Goal: Task Accomplishment & Management: Use online tool/utility

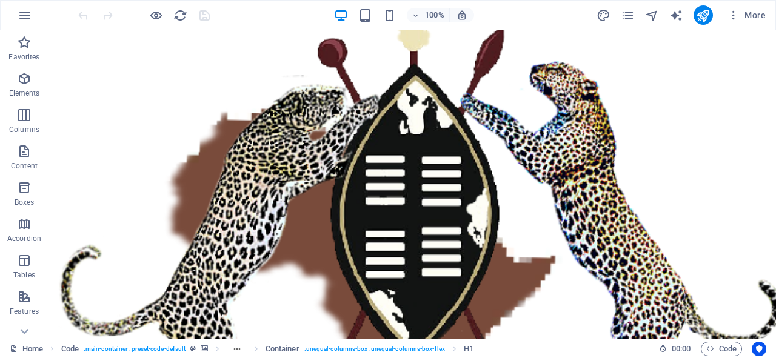
scroll to position [462, 0]
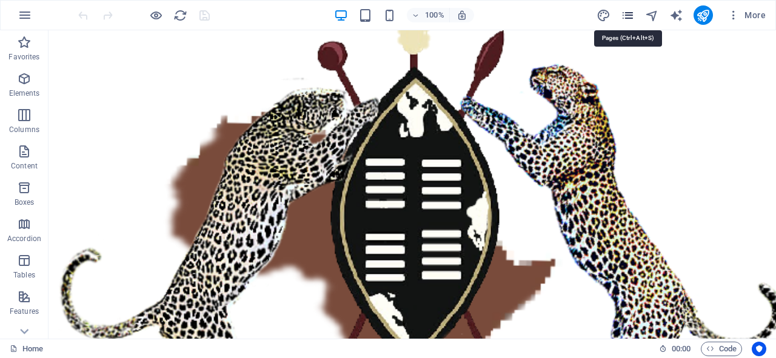
click at [631, 21] on icon "pages" at bounding box center [628, 15] width 14 height 14
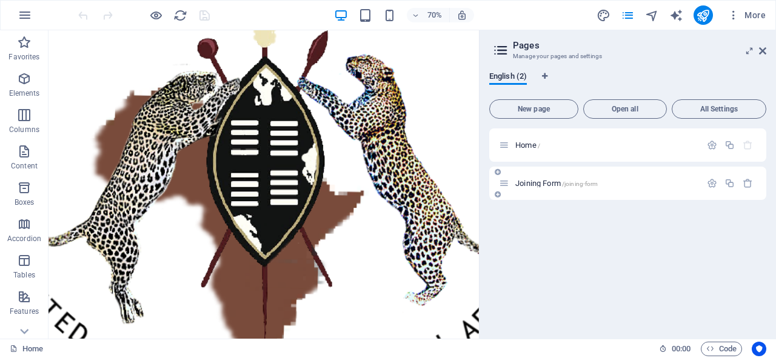
click at [526, 180] on span "Joining Form /joining-form" at bounding box center [556, 183] width 82 height 9
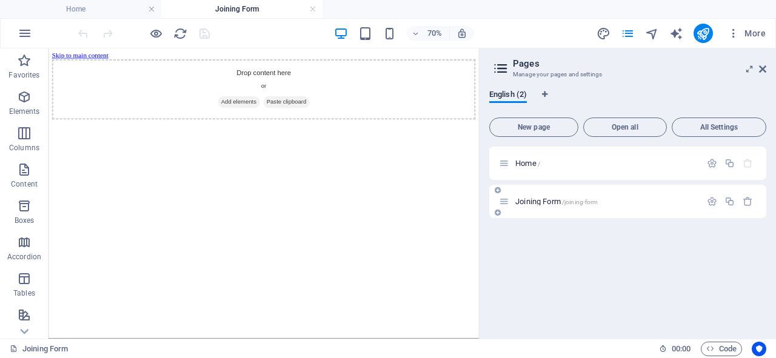
scroll to position [0, 0]
click at [92, 57] on icon at bounding box center [92, 53] width 5 height 9
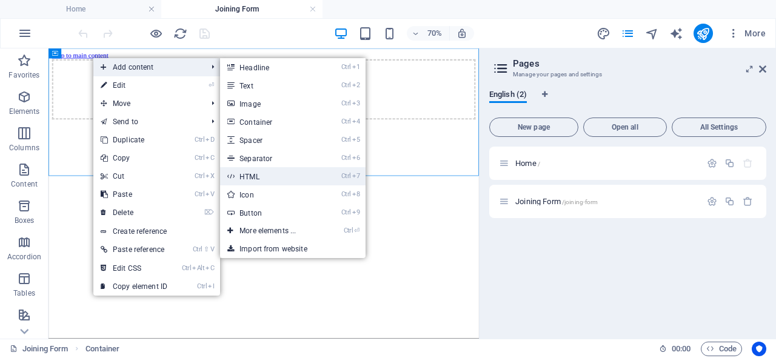
click at [269, 179] on link "Ctrl 7 HTML" at bounding box center [270, 176] width 100 height 18
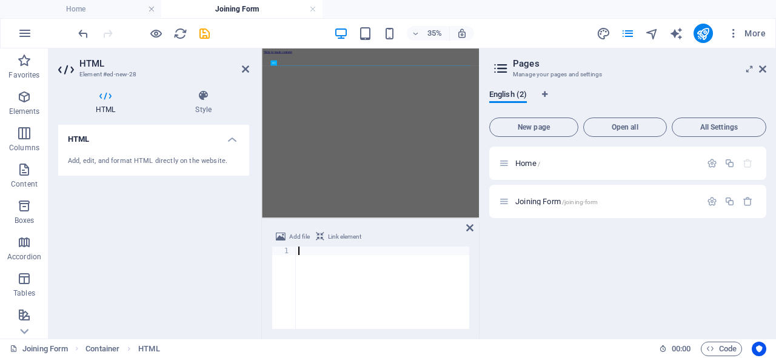
type textarea "<iframe src="https://docs.google.com/forms/d/e/1FAIpQLScE3HN3BcYGeWUJsPWvNIchZc…"
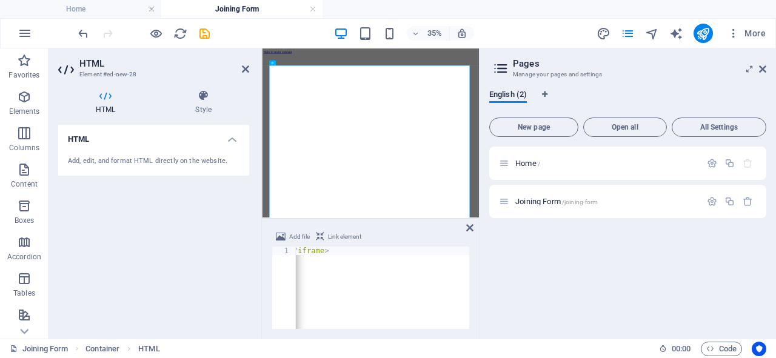
scroll to position [0, 520]
click at [402, 335] on div "Add file Link element <iframe src="https://docs.google.com/forms/d/e/1FAIpQLScE…" at bounding box center [370, 279] width 217 height 119
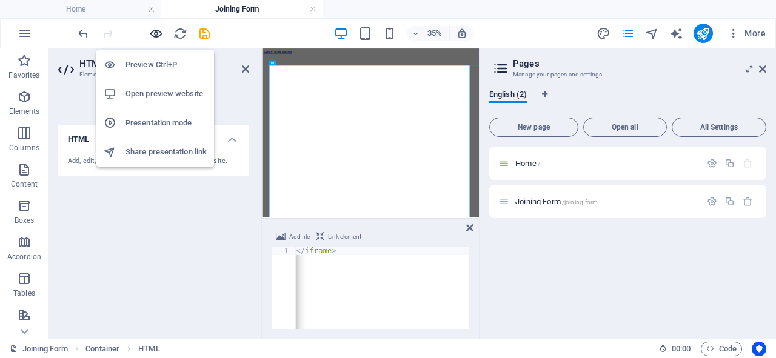
click at [155, 36] on icon "button" at bounding box center [156, 34] width 14 height 14
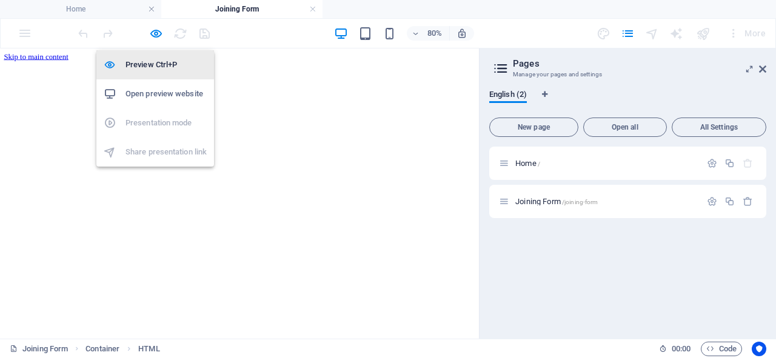
click at [169, 65] on h6 "Preview Ctrl+P" at bounding box center [166, 65] width 81 height 15
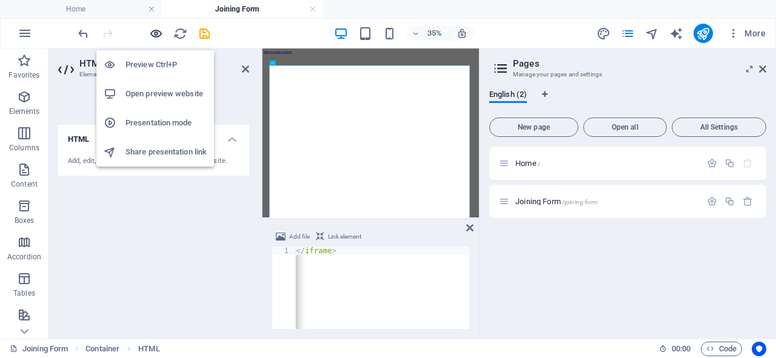
click at [154, 35] on icon "button" at bounding box center [156, 34] width 14 height 14
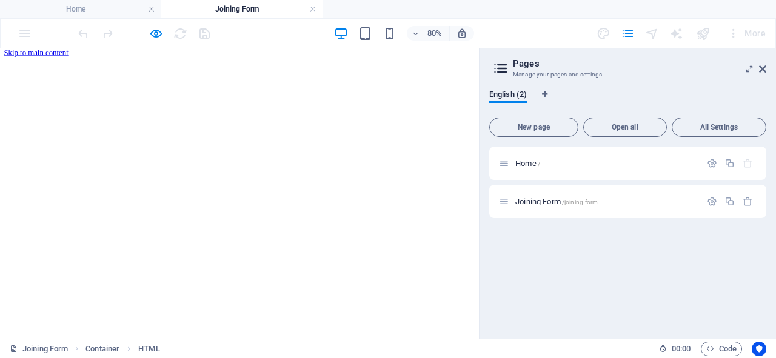
scroll to position [0, 0]
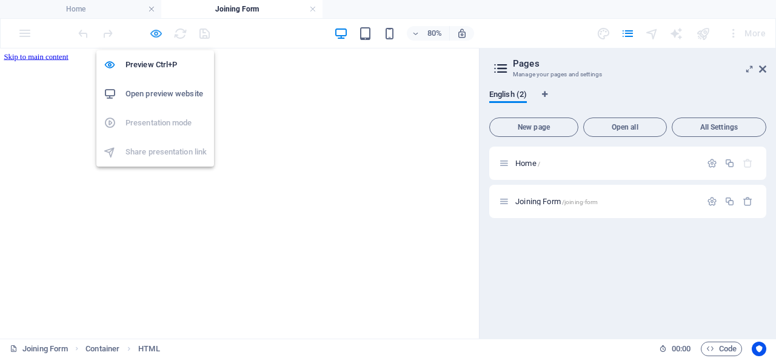
click at [156, 36] on icon "button" at bounding box center [156, 34] width 14 height 14
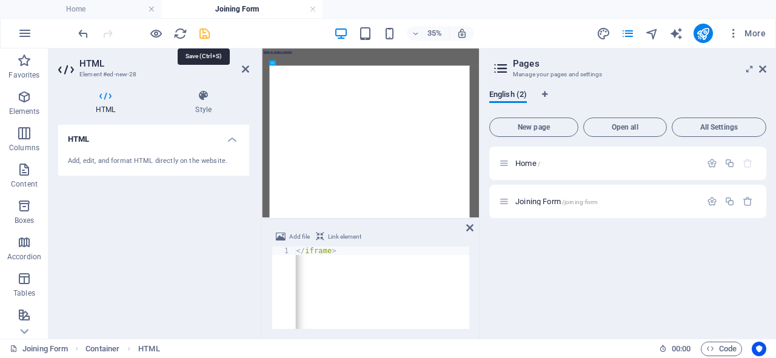
click at [207, 34] on icon "save" at bounding box center [205, 34] width 14 height 14
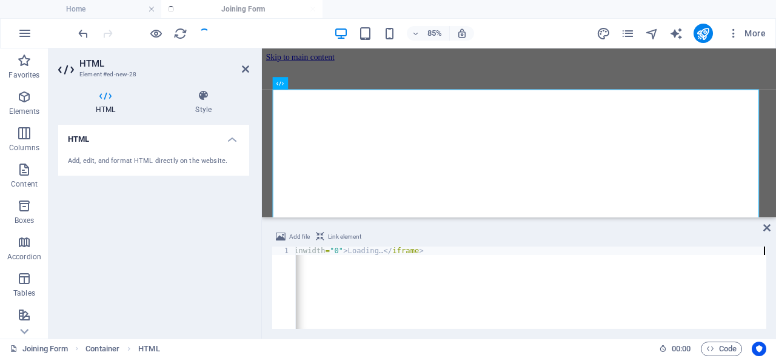
scroll to position [0, 433]
click at [426, 252] on div "< iframe src = "https://docs.google.com/forms/d/e/1FAIpQLScE3HN3BcYGeWUJsPWvNIc…" at bounding box center [314, 295] width 903 height 97
click at [487, 250] on div "< iframe src = "https://docs.google.com/forms/d/e/1FAIpQLScE3HN3BcYGeWUJsPWvNIc…" at bounding box center [318, 295] width 903 height 97
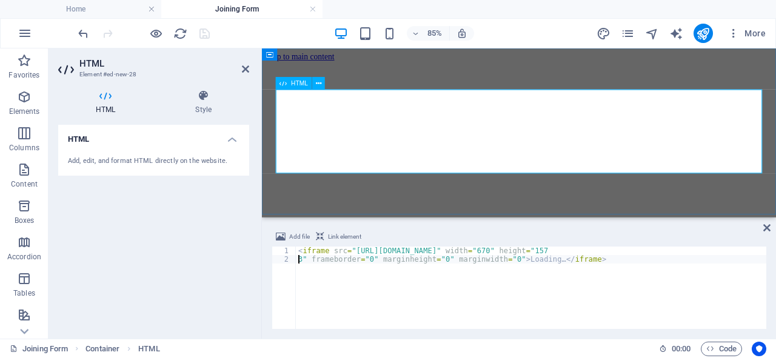
type textarea "3" frameborder="0" marginheight="0" marginwidth="0">Loading…</iframe>"
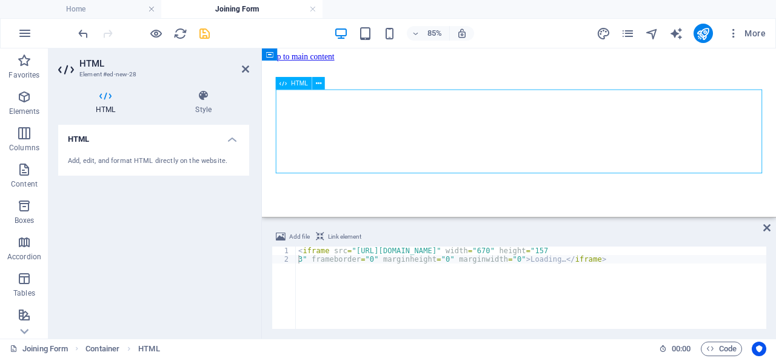
drag, startPoint x: 680, startPoint y: 107, endPoint x: 681, endPoint y: 122, distance: 15.2
click at [681, 122] on div "Loading…" at bounding box center [564, 113] width 595 height 98
drag, startPoint x: 680, startPoint y: 113, endPoint x: 681, endPoint y: 125, distance: 11.7
click at [681, 124] on div "Loading…" at bounding box center [564, 113] width 595 height 98
click at [680, 162] on div "Loading…" at bounding box center [564, 113] width 595 height 98
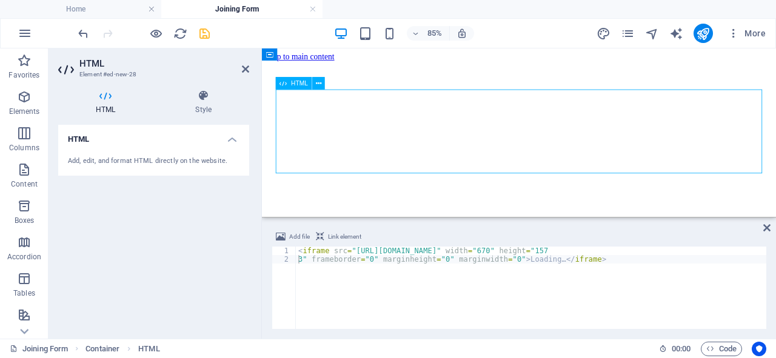
click at [680, 162] on div "Loading…" at bounding box center [564, 113] width 595 height 98
click at [679, 162] on div "Loading…" at bounding box center [564, 113] width 595 height 98
click at [678, 162] on div "Loading…" at bounding box center [564, 113] width 595 height 98
drag, startPoint x: 678, startPoint y: 189, endPoint x: 661, endPoint y: 185, distance: 18.0
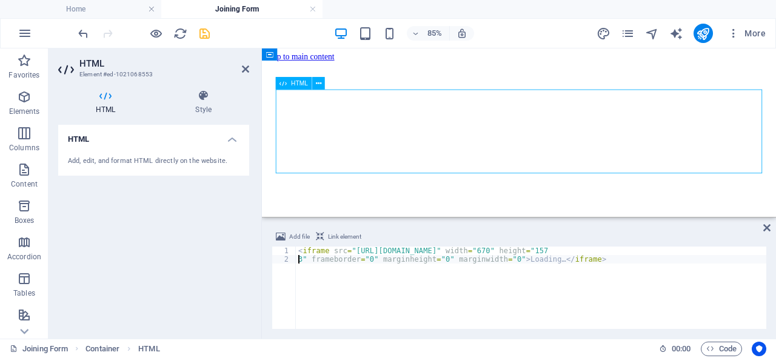
click at [678, 162] on div "Loading…" at bounding box center [564, 113] width 595 height 98
click at [251, 221] on div "HTML Style HTML Add, edit, and format HTML directly on the website. Preset Elem…" at bounding box center [154, 209] width 210 height 259
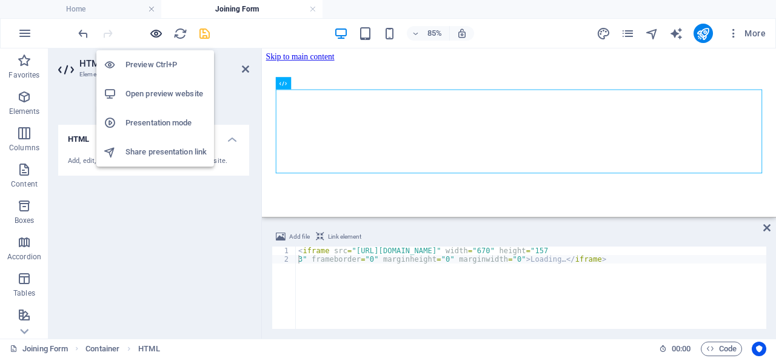
click at [154, 29] on icon "button" at bounding box center [156, 34] width 14 height 14
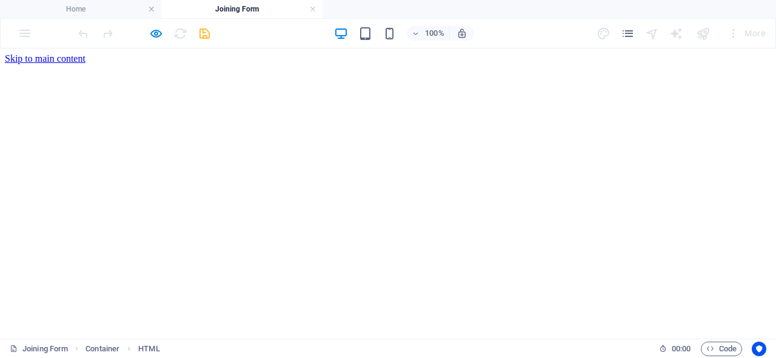
drag, startPoint x: 410, startPoint y: 219, endPoint x: 467, endPoint y: 192, distance: 64.0
click at [415, 162] on div "Loading…" at bounding box center [388, 113] width 766 height 98
click at [492, 162] on div "Loading…" at bounding box center [388, 113] width 766 height 98
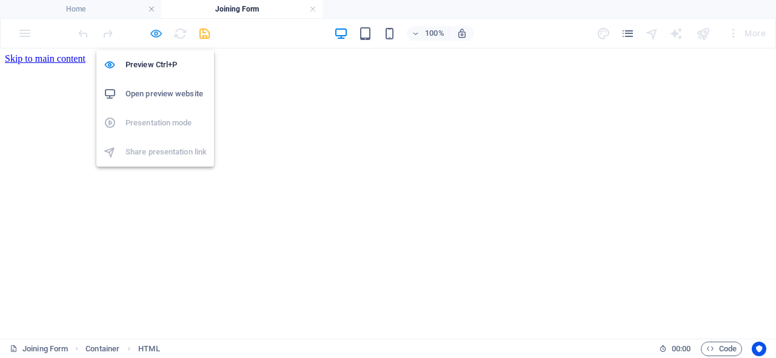
click at [154, 35] on icon "button" at bounding box center [156, 34] width 14 height 14
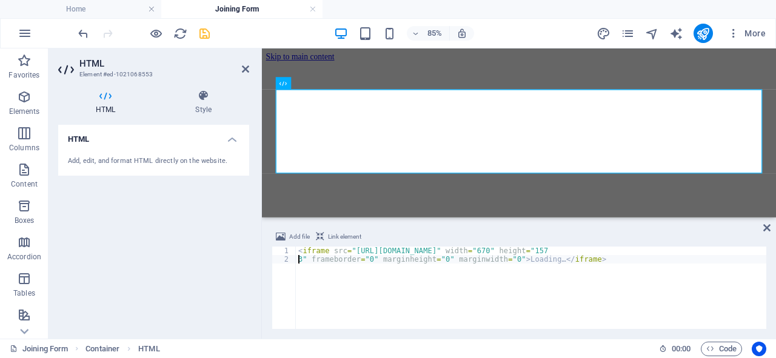
click at [432, 276] on div "< iframe src = "https://docs.google.com/forms/d/e/1FAIpQLScE3HN3BcYGeWUJsPWvNIc…" at bounding box center [606, 295] width 621 height 97
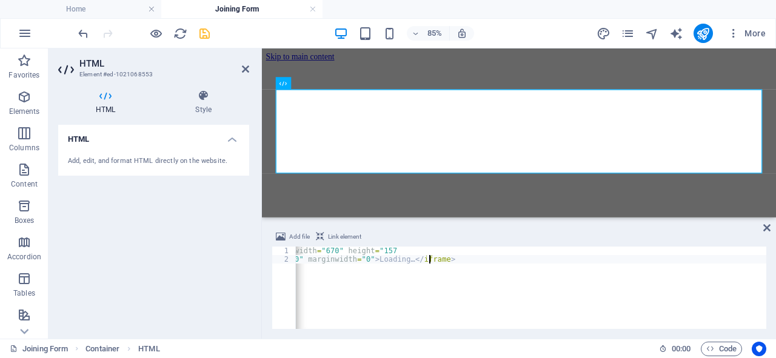
scroll to position [0, 150]
click at [711, 252] on div "< iframe src = "https://docs.google.com/forms/d/e/1FAIpQLScE3HN3BcYGeWUJsPWvNIc…" at bounding box center [455, 295] width 621 height 97
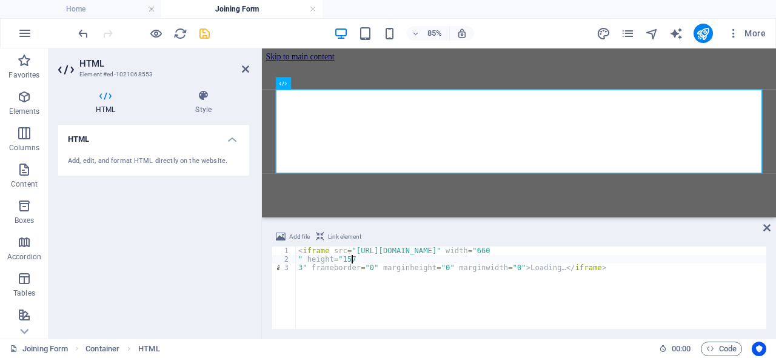
click at [352, 259] on div "< iframe src = "https://docs.google.com/forms/d/e/1FAIpQLScE3HN3BcYGeWUJsPWvNIc…" at bounding box center [580, 295] width 569 height 97
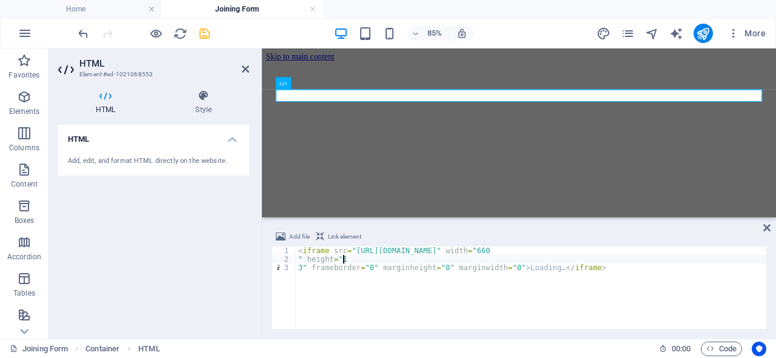
scroll to position [0, 3]
type textarea "" height="170"
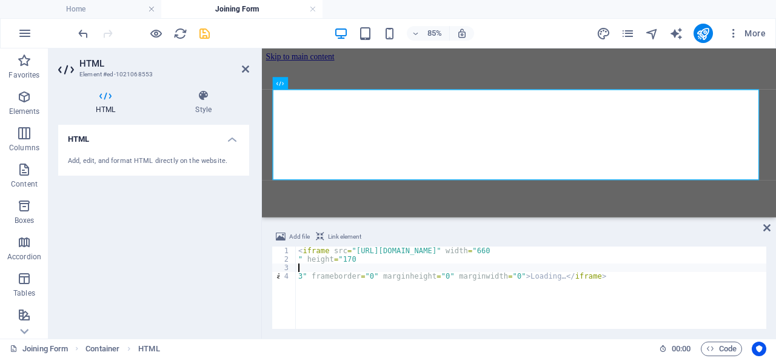
scroll to position [0, 0]
click at [353, 260] on div "< iframe src = "https://docs.google.com/forms/d/e/1FAIpQLScE3HN3BcYGeWUJsPWvNIc…" at bounding box center [580, 295] width 569 height 97
type textarea "" height="170"
click at [310, 269] on div "< iframe src = "https://docs.google.com/forms/d/e/1FAIpQLScE3HN3BcYGeWUJsPWvNIc…" at bounding box center [580, 295] width 569 height 97
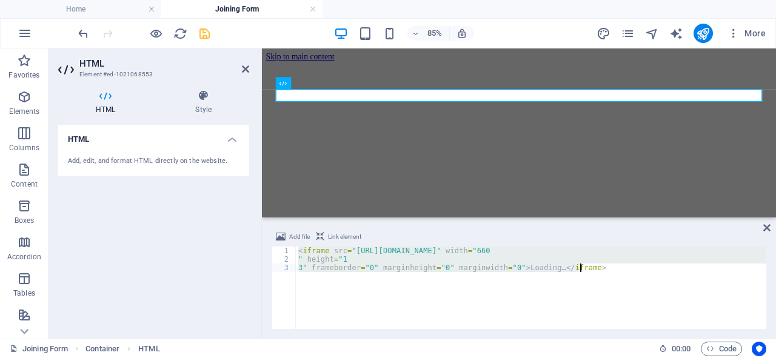
drag, startPoint x: 299, startPoint y: 249, endPoint x: 584, endPoint y: 272, distance: 286.4
click at [584, 272] on div "< iframe src = "https://docs.google.com/forms/d/e/1FAIpQLScE3HN3BcYGeWUJsPWvNIc…" at bounding box center [580, 295] width 569 height 97
type textarea "" height="1 3" frameborder="0" marginheight="0" marginwidth="0">Loading…</ifram…"
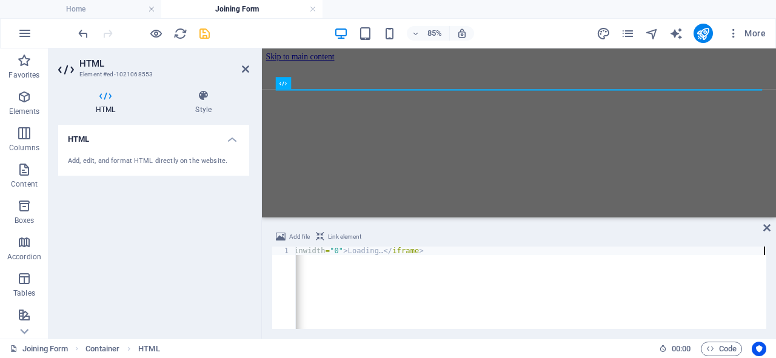
scroll to position [0, 433]
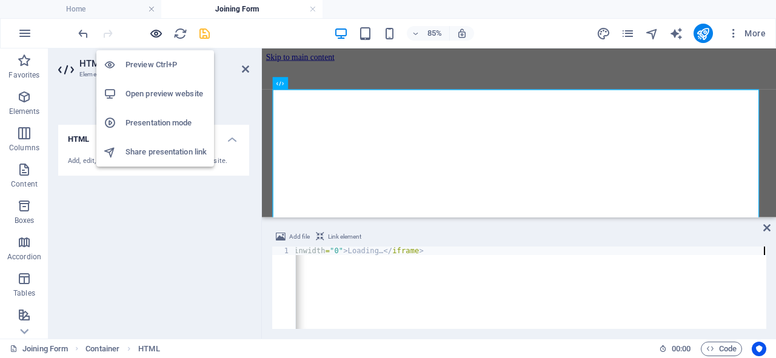
type textarea "<iframe src="https://docs.google.com/forms/d/e/1FAIpQLScE3HN3BcYGeWUJsPWvNIchZc…"
click at [155, 33] on icon "button" at bounding box center [156, 34] width 14 height 14
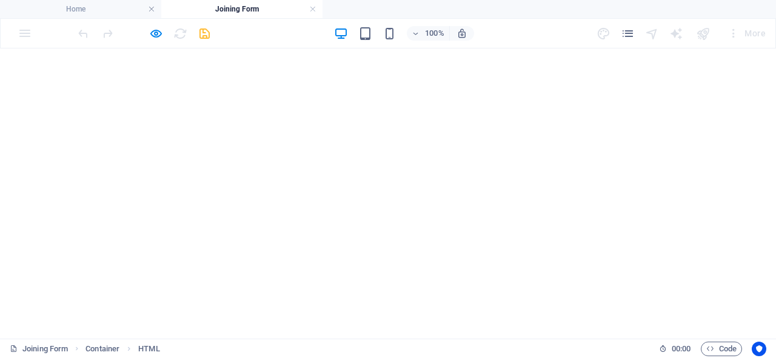
scroll to position [0, 0]
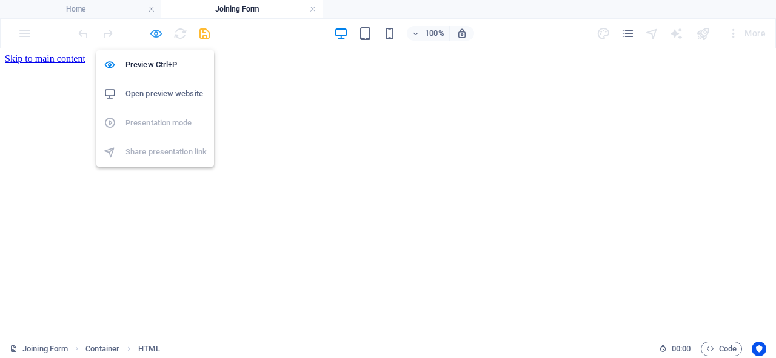
click at [155, 32] on icon "button" at bounding box center [156, 34] width 14 height 14
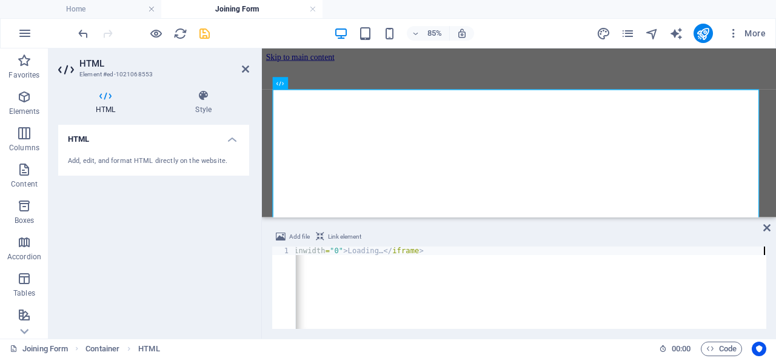
click at [204, 40] on button "save" at bounding box center [204, 33] width 15 height 15
click at [708, 32] on icon "publish" at bounding box center [703, 34] width 14 height 14
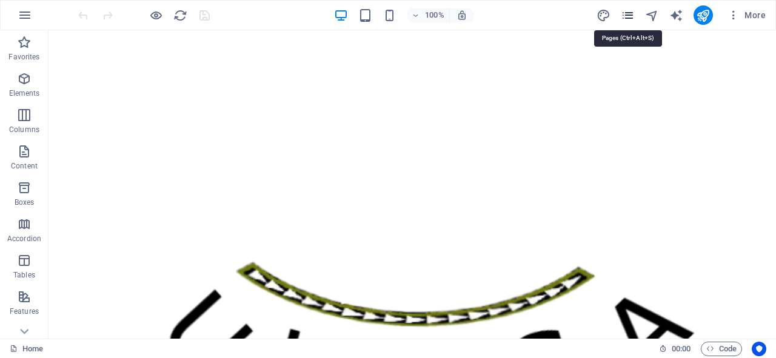
click at [627, 16] on icon "pages" at bounding box center [628, 15] width 14 height 14
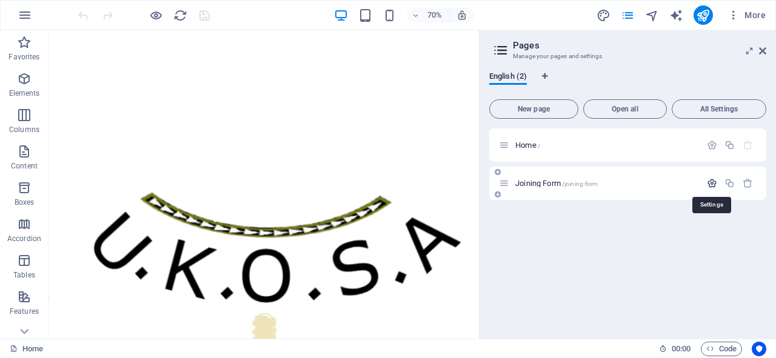
click at [713, 182] on icon "button" at bounding box center [712, 183] width 10 height 10
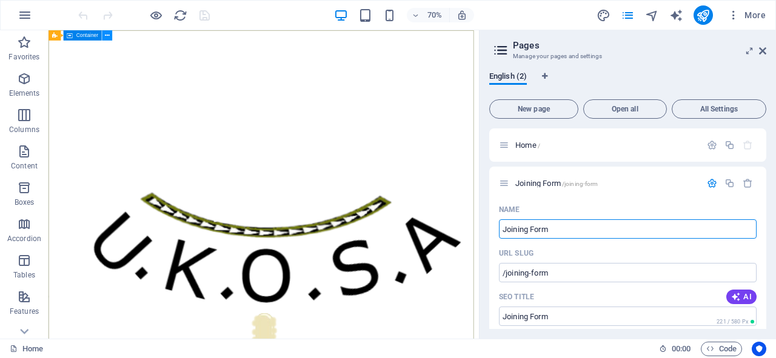
click at [108, 36] on icon at bounding box center [107, 35] width 5 height 9
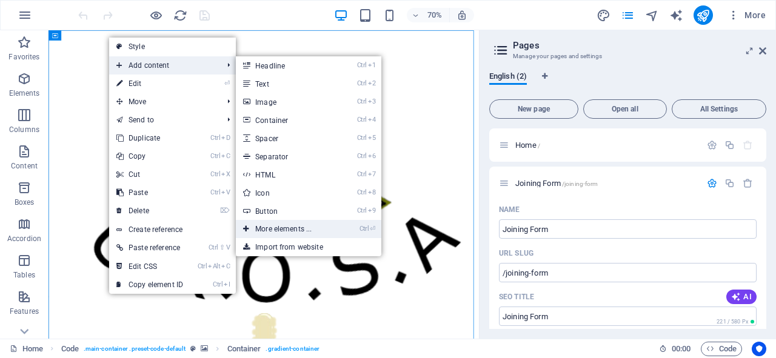
click at [276, 232] on link "Ctrl ⏎ More elements ..." at bounding box center [286, 229] width 100 height 18
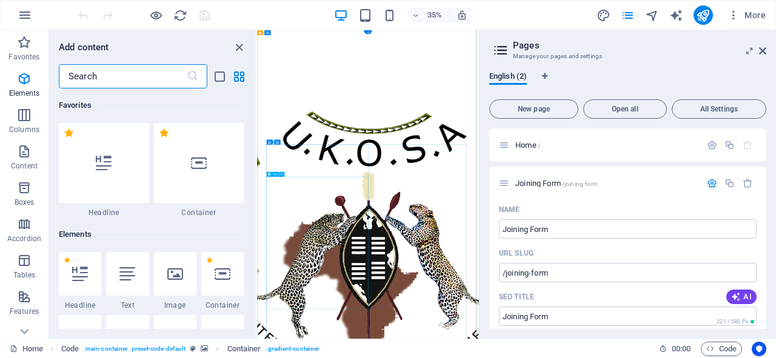
scroll to position [129, 0]
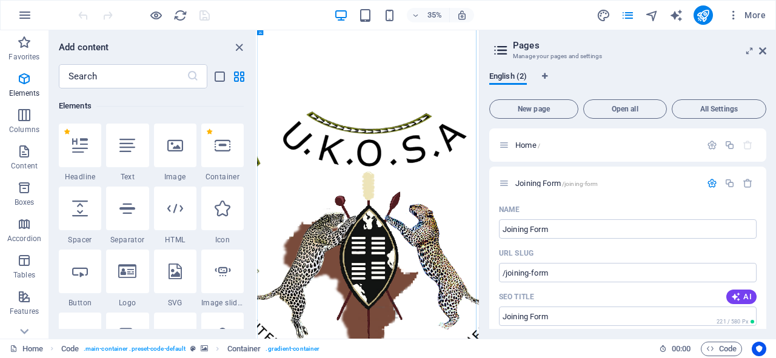
click at [253, 90] on div "Favorites 1 Star Headline 1 Star Container Elements 1 Star Headline 1 Star Text…" at bounding box center [152, 209] width 207 height 241
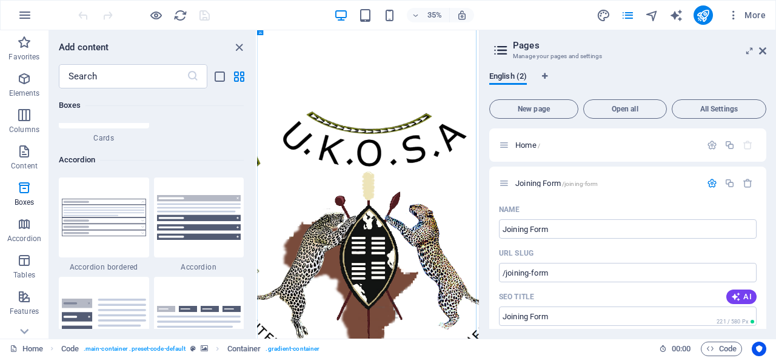
scroll to position [3865, 0]
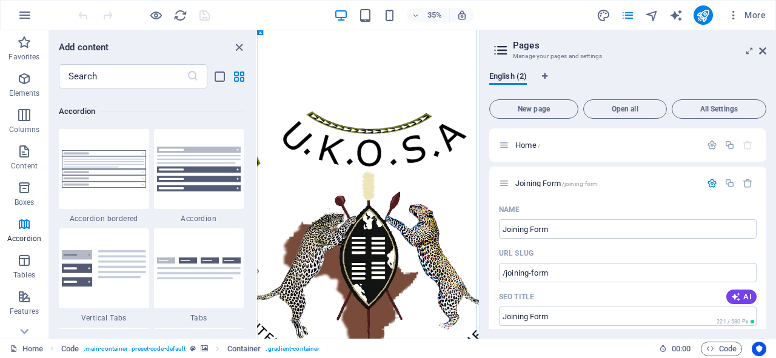
drag, startPoint x: 255, startPoint y: 96, endPoint x: 19, endPoint y: 402, distance: 386.5
click at [28, 153] on icon "button" at bounding box center [24, 151] width 15 height 15
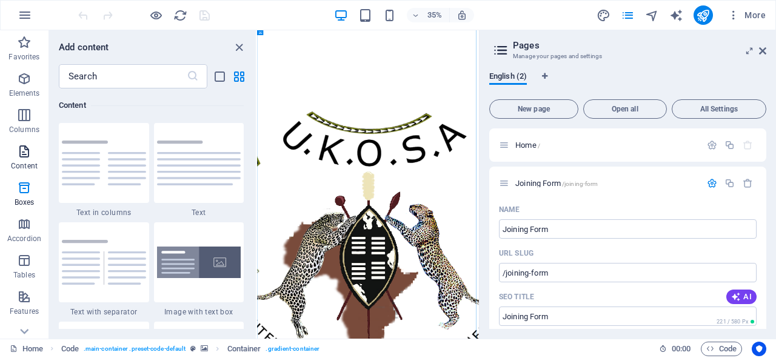
scroll to position [2121, 0]
click at [28, 153] on icon "button" at bounding box center [24, 151] width 15 height 15
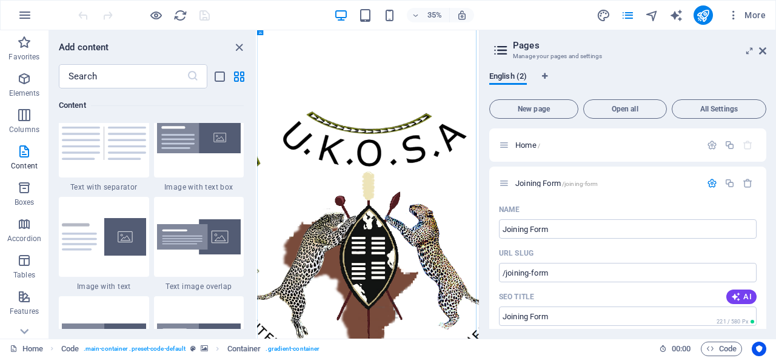
scroll to position [2294, 0]
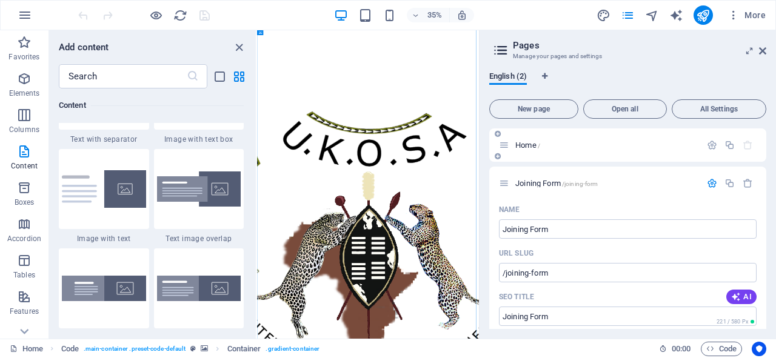
click at [504, 145] on icon at bounding box center [504, 145] width 10 height 10
click at [504, 146] on icon at bounding box center [504, 145] width 10 height 10
click at [531, 146] on span "Home /" at bounding box center [527, 145] width 25 height 9
click at [621, 134] on div "Home /" at bounding box center [627, 145] width 277 height 33
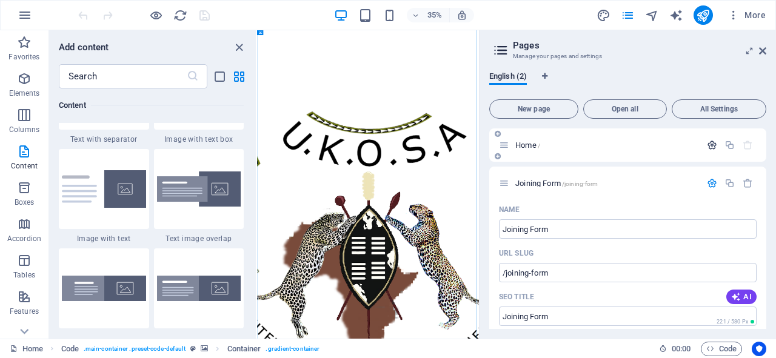
click at [709, 146] on icon "button" at bounding box center [712, 145] width 10 height 10
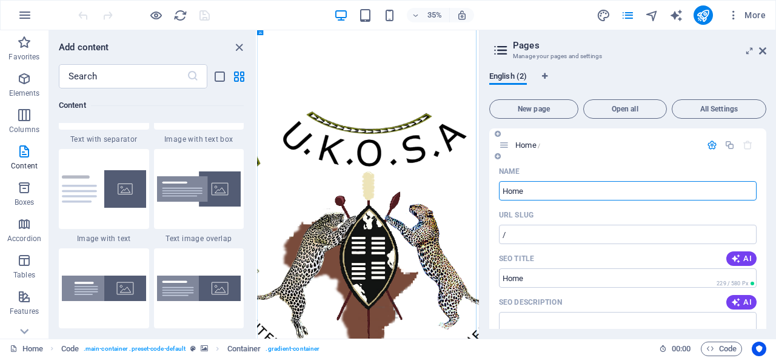
click at [623, 149] on div "Home /" at bounding box center [600, 145] width 202 height 14
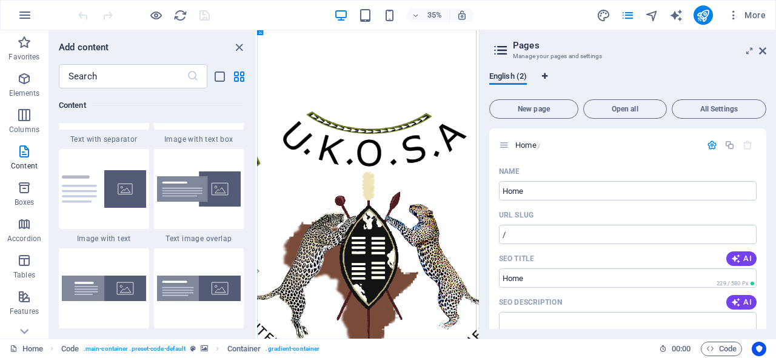
click at [546, 76] on icon "Language Tabs" at bounding box center [544, 76] width 5 height 7
select select "41"
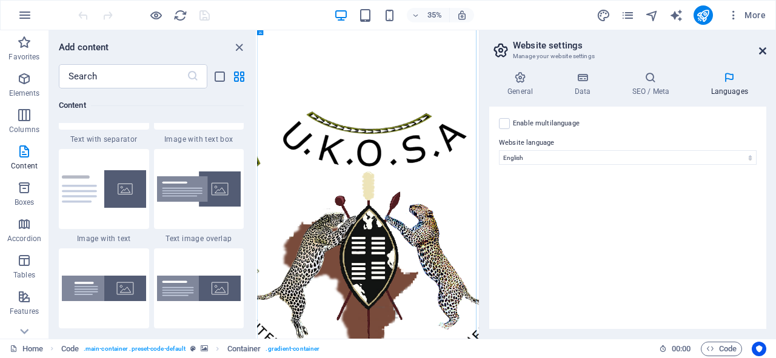
click at [764, 49] on icon at bounding box center [762, 51] width 7 height 10
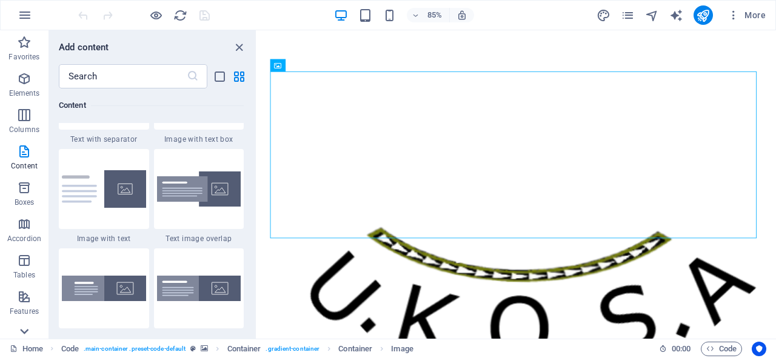
click at [25, 335] on icon at bounding box center [24, 331] width 17 height 17
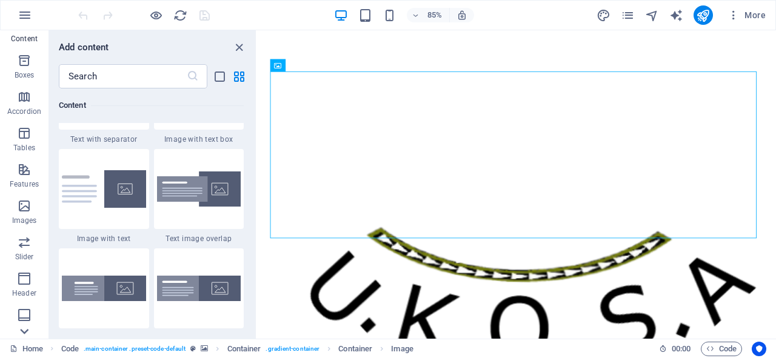
scroll to position [236, 0]
click at [25, 335] on span "Collections" at bounding box center [24, 322] width 49 height 29
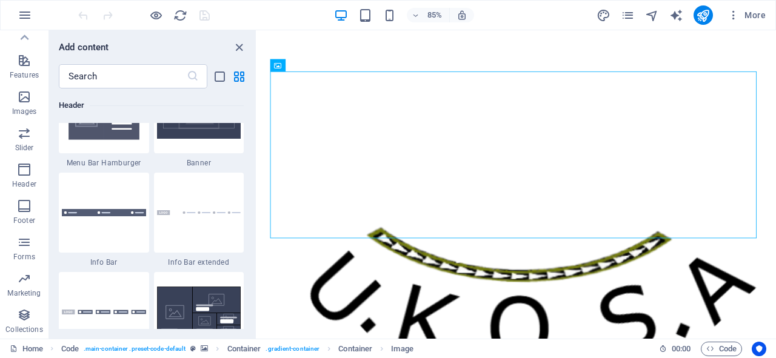
scroll to position [11098, 0]
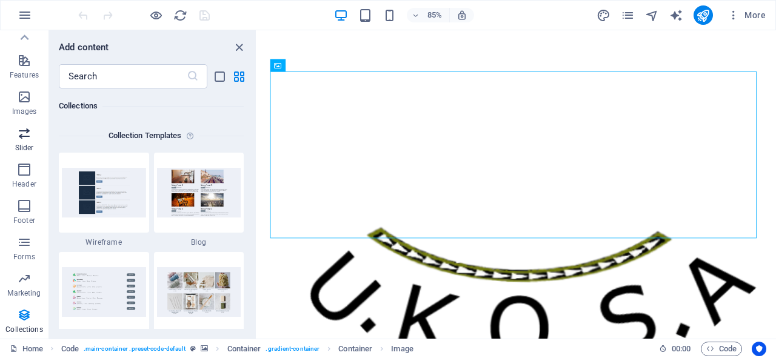
click at [24, 133] on icon "button" at bounding box center [24, 133] width 15 height 15
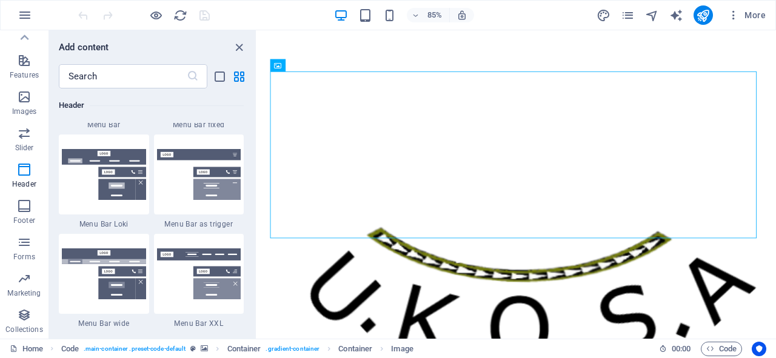
scroll to position [7440, 0]
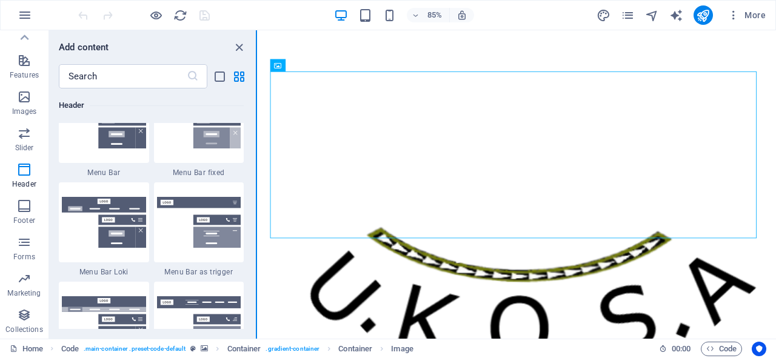
click at [256, 244] on button at bounding box center [256, 184] width 1 height 309
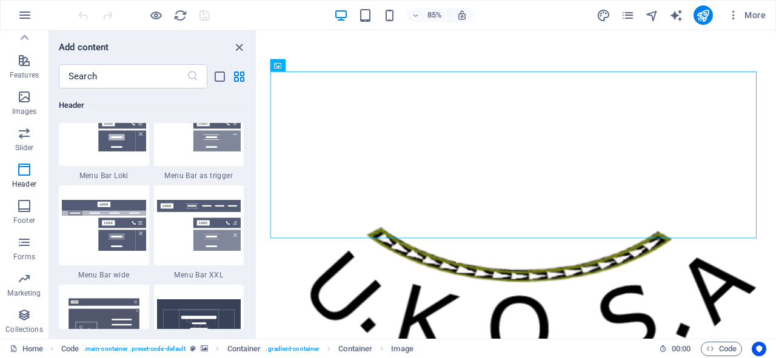
scroll to position [7489, 0]
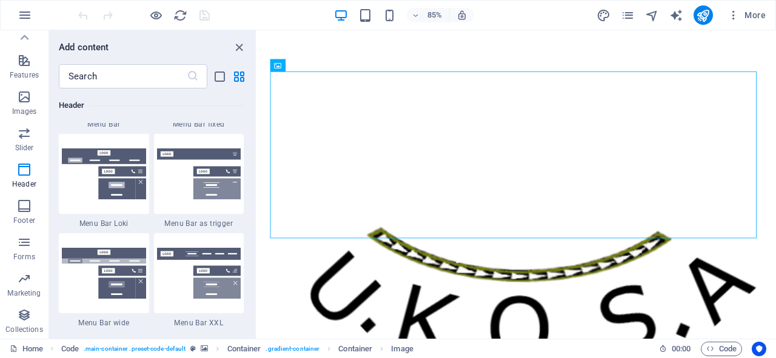
drag, startPoint x: 255, startPoint y: 243, endPoint x: 0, endPoint y: 251, distance: 254.8
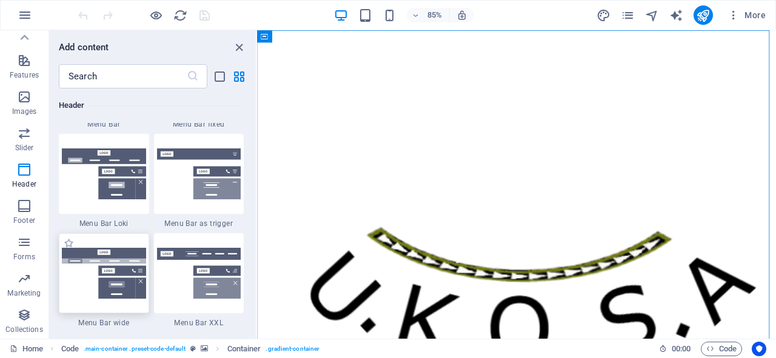
click at [122, 258] on img at bounding box center [104, 273] width 84 height 51
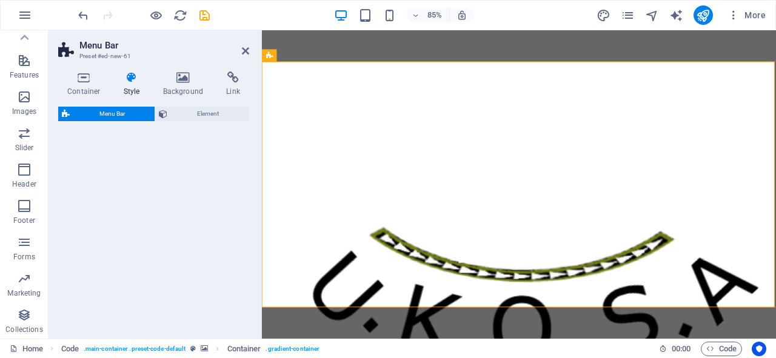
select select "rem"
select select "preset-menu-v2-wide"
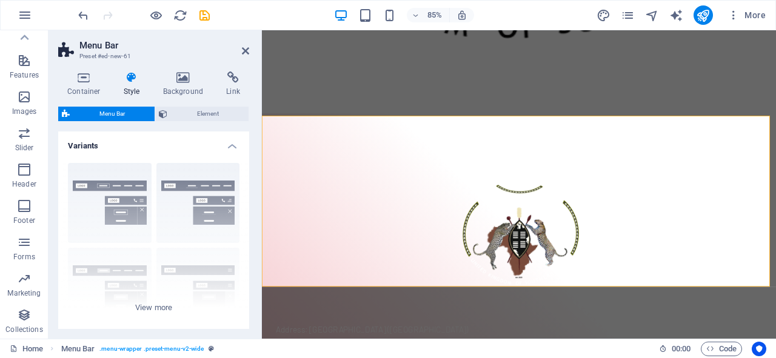
scroll to position [980, 0]
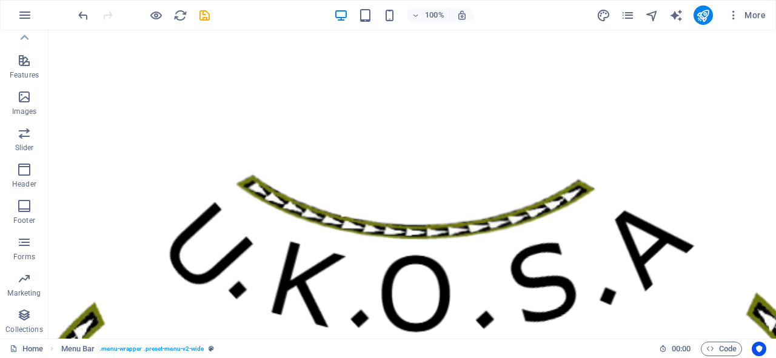
scroll to position [0, 0]
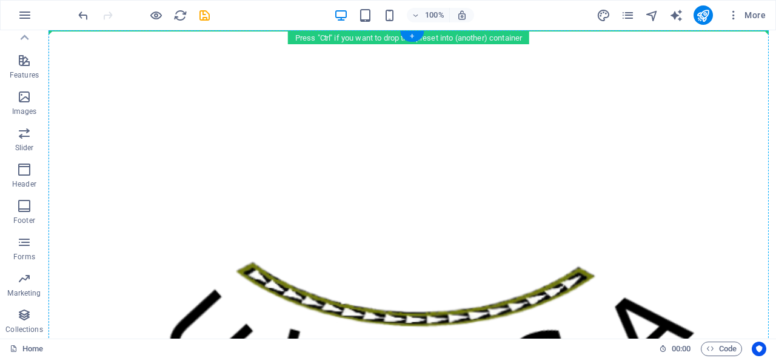
drag, startPoint x: 220, startPoint y: 148, endPoint x: 223, endPoint y: 49, distance: 99.5
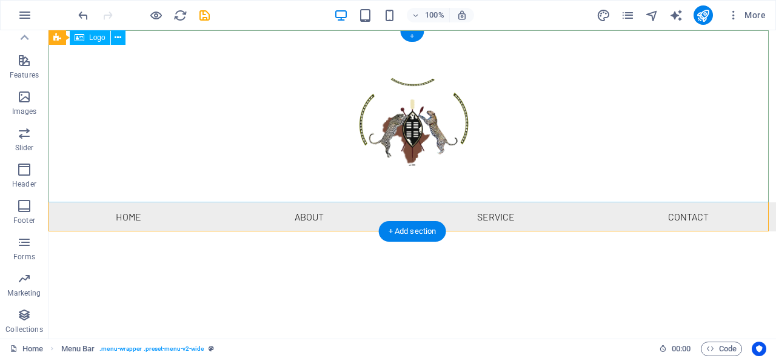
click at [263, 122] on div at bounding box center [413, 116] width 728 height 172
click at [118, 38] on icon at bounding box center [118, 38] width 7 height 13
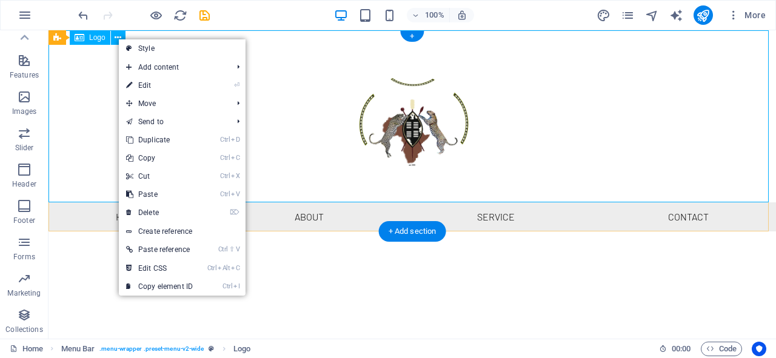
click at [96, 87] on div at bounding box center [413, 116] width 728 height 172
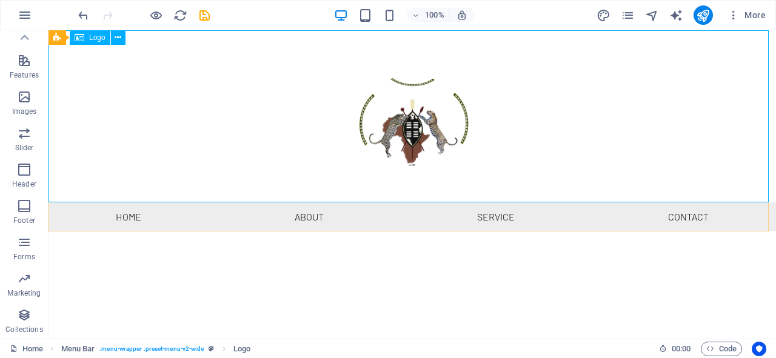
click at [97, 40] on span "Logo" at bounding box center [97, 37] width 16 height 7
click at [87, 40] on div "Logo" at bounding box center [90, 37] width 41 height 15
click at [80, 39] on icon at bounding box center [80, 37] width 10 height 15
click at [105, 38] on div "Logo" at bounding box center [90, 37] width 41 height 15
click at [390, 124] on div at bounding box center [413, 116] width 728 height 172
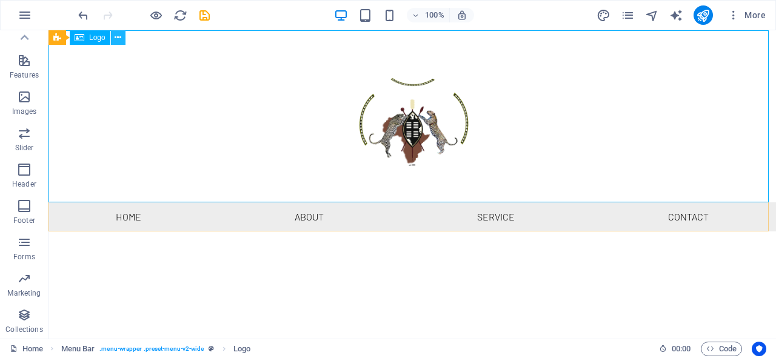
click at [113, 43] on button at bounding box center [118, 37] width 15 height 15
click at [84, 36] on icon at bounding box center [80, 37] width 10 height 15
click at [83, 36] on icon at bounding box center [80, 37] width 10 height 15
select select "px"
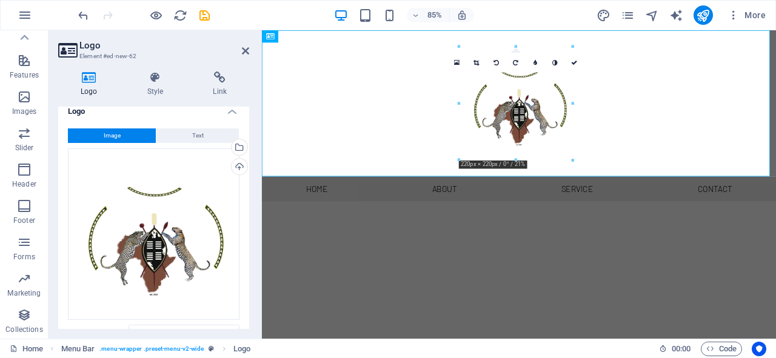
scroll to position [5, 0]
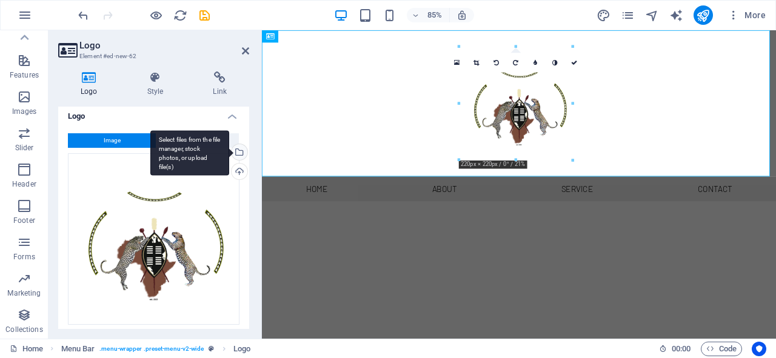
click at [236, 153] on div "Select files from the file manager, stock photos, or upload file(s)" at bounding box center [238, 153] width 18 height 18
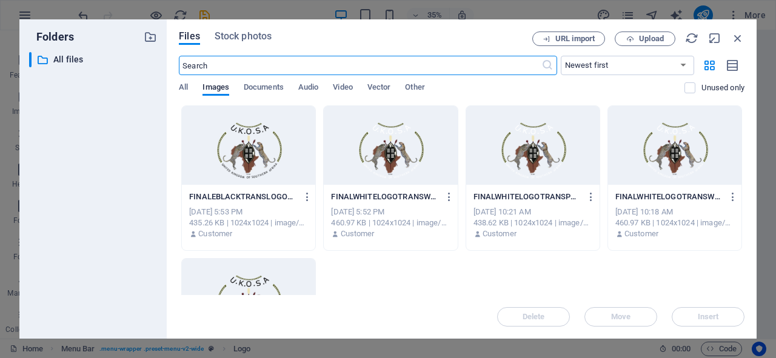
click at [264, 139] on div at bounding box center [248, 145] width 133 height 79
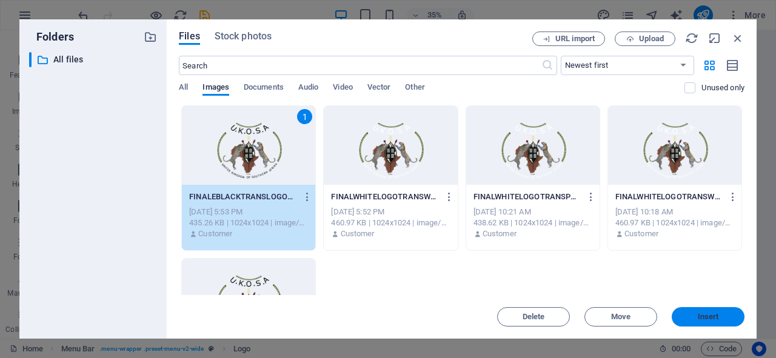
click at [703, 317] on span "Insert" at bounding box center [708, 316] width 21 height 7
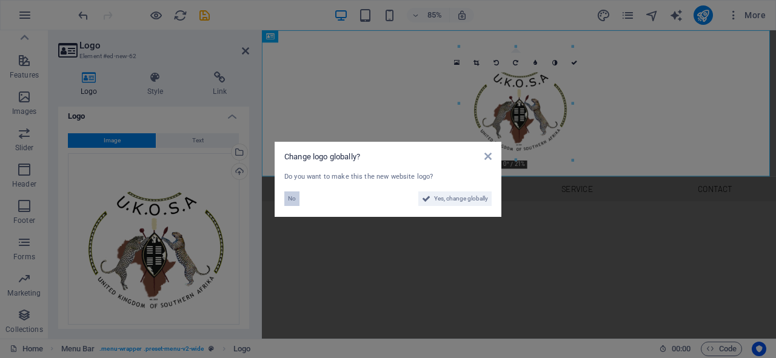
click at [296, 198] on button "No" at bounding box center [291, 199] width 15 height 15
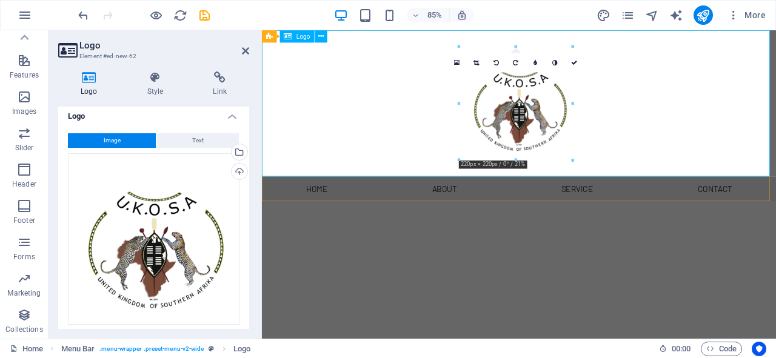
click at [693, 136] on div at bounding box center [564, 116] width 605 height 172
click at [417, 129] on div at bounding box center [564, 116] width 605 height 172
click at [156, 81] on icon at bounding box center [155, 78] width 61 height 12
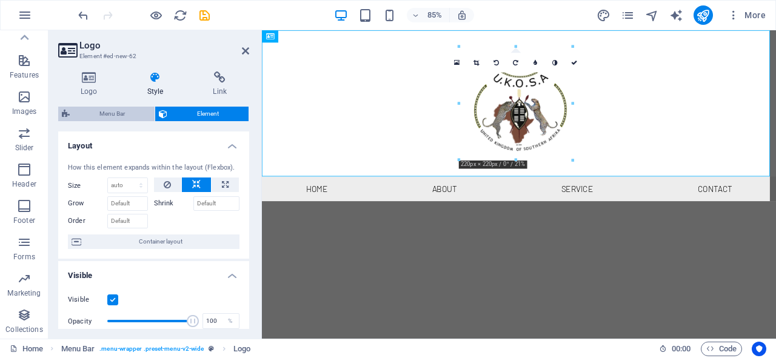
click at [133, 109] on span "Menu Bar" at bounding box center [112, 114] width 78 height 15
select select "rem"
select select "preset-menu-v2-wide"
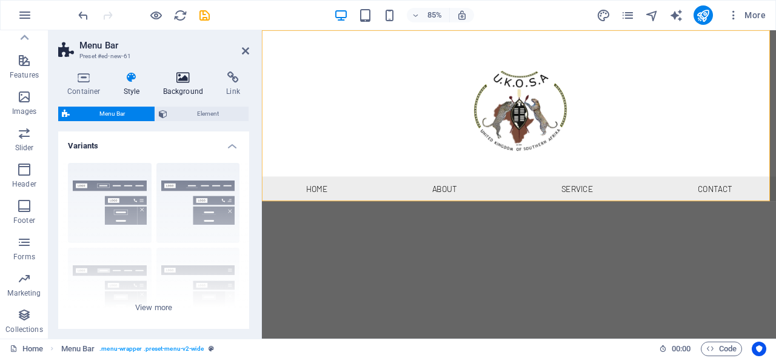
click at [181, 78] on icon at bounding box center [183, 78] width 59 height 12
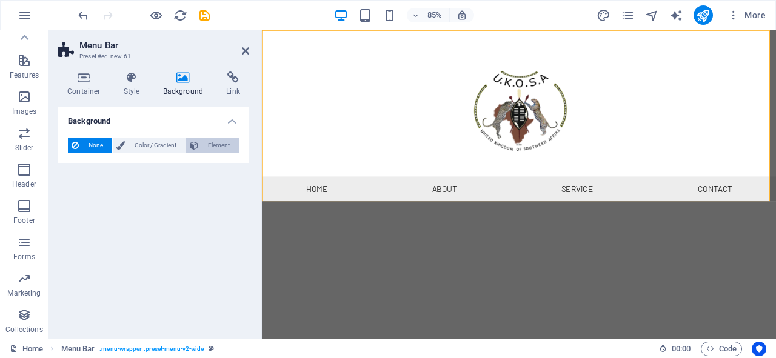
click at [192, 145] on icon at bounding box center [194, 145] width 8 height 15
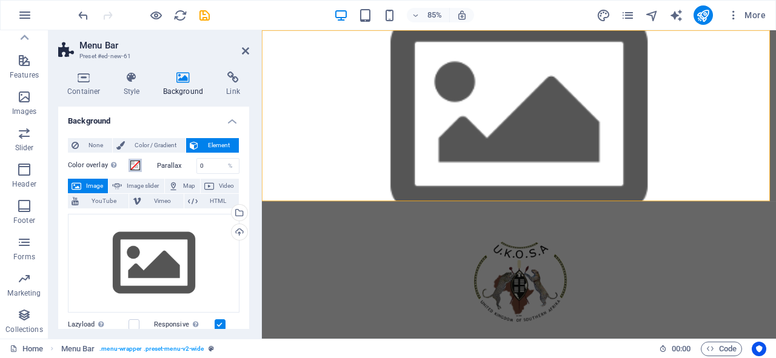
click at [137, 163] on span at bounding box center [135, 166] width 10 height 10
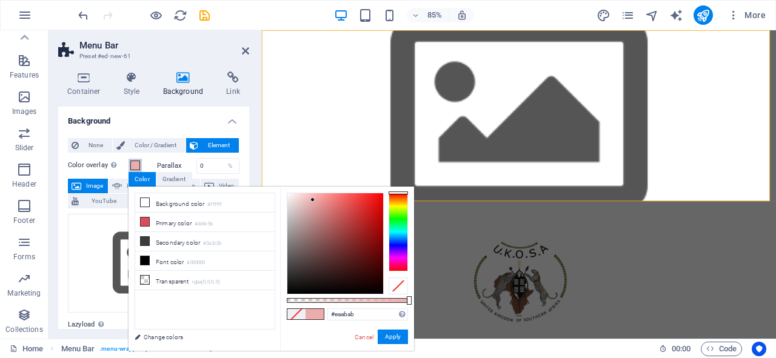
type input "#eaa9a9"
drag, startPoint x: 311, startPoint y: 276, endPoint x: 313, endPoint y: 201, distance: 75.2
click at [313, 201] on div at bounding box center [335, 243] width 96 height 101
click at [741, 232] on div "Menu Home About Service Contact" at bounding box center [564, 332] width 605 height 201
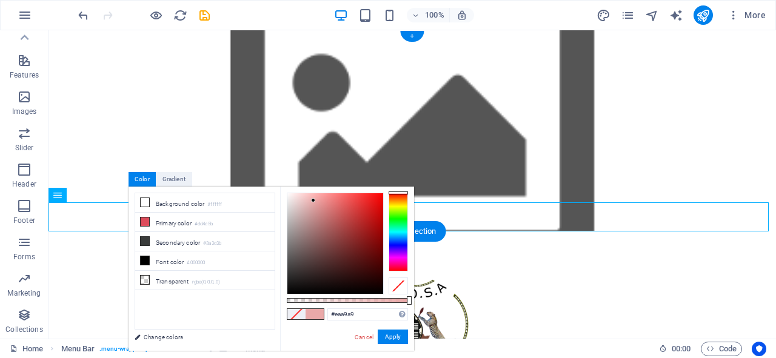
click at [584, 232] on div at bounding box center [413, 318] width 728 height 172
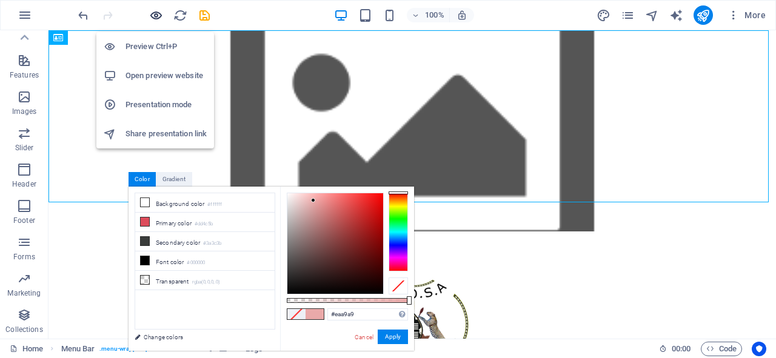
click at [156, 13] on icon "button" at bounding box center [156, 15] width 14 height 14
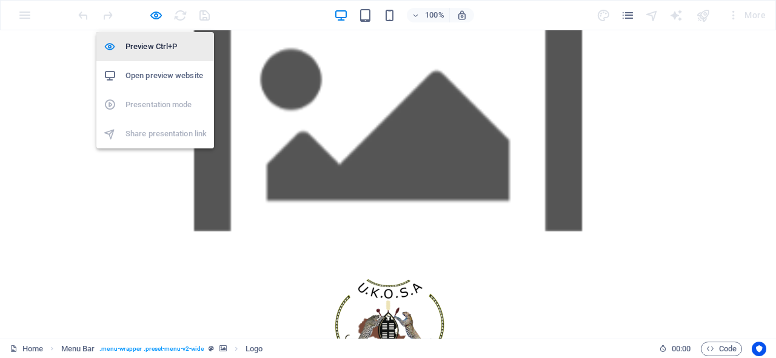
click at [151, 37] on li "Preview Ctrl+P" at bounding box center [155, 46] width 118 height 29
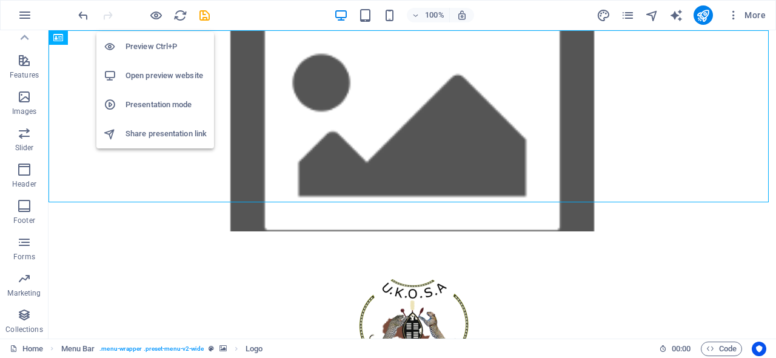
click at [152, 42] on h6 "Preview Ctrl+P" at bounding box center [166, 46] width 81 height 15
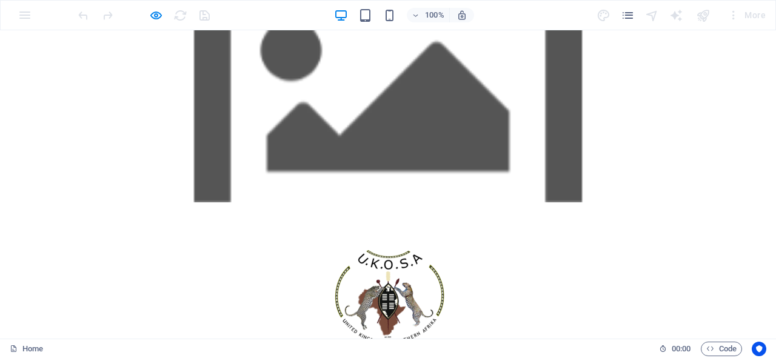
scroll to position [0, 0]
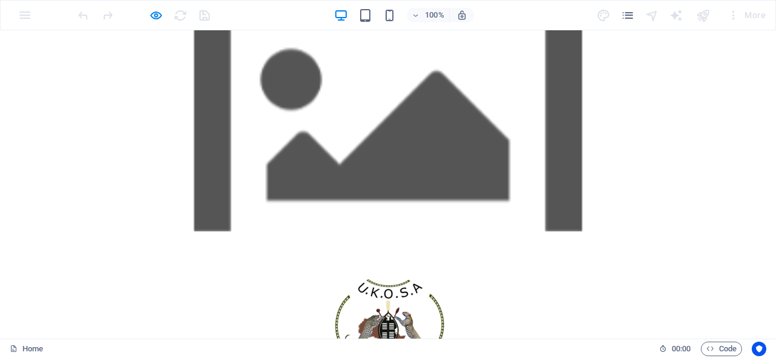
click at [587, 232] on div at bounding box center [388, 318] width 776 height 172
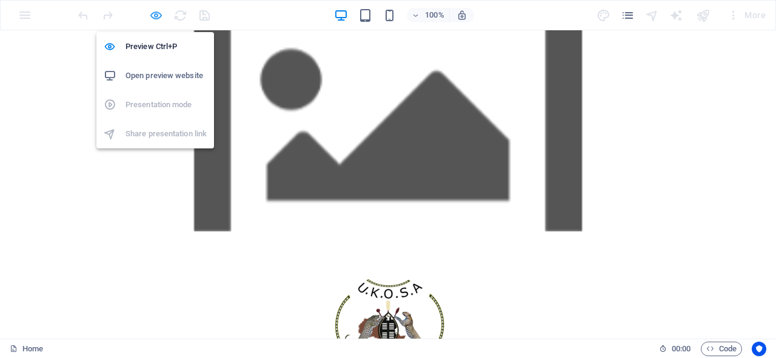
click at [158, 16] on icon "button" at bounding box center [156, 15] width 14 height 14
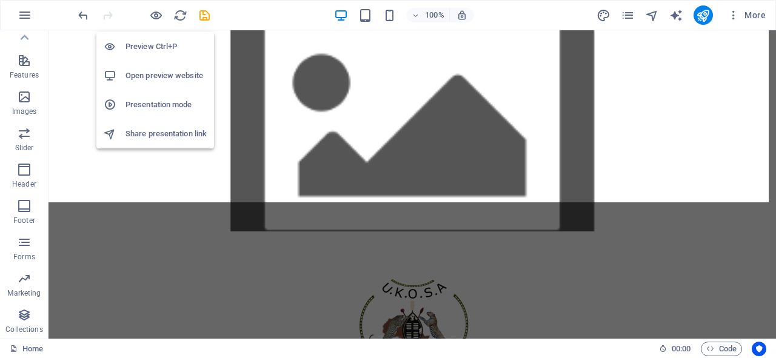
click at [157, 47] on h6 "Preview Ctrl+P" at bounding box center [166, 46] width 81 height 15
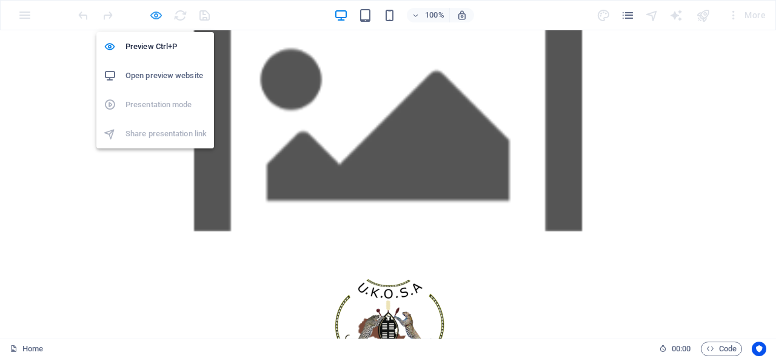
click at [160, 18] on icon "button" at bounding box center [156, 15] width 14 height 14
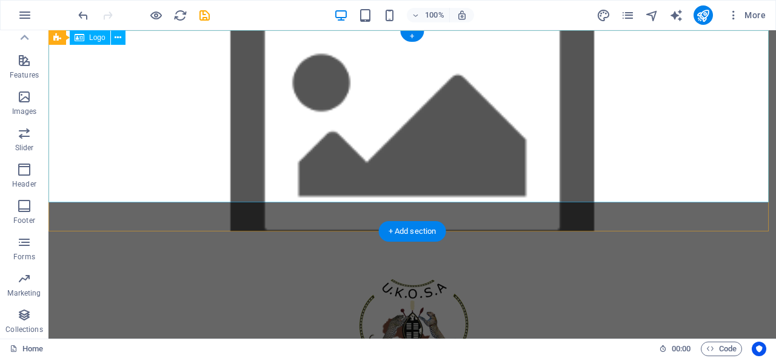
click at [257, 232] on div at bounding box center [413, 318] width 728 height 172
click at [120, 39] on icon at bounding box center [118, 38] width 7 height 13
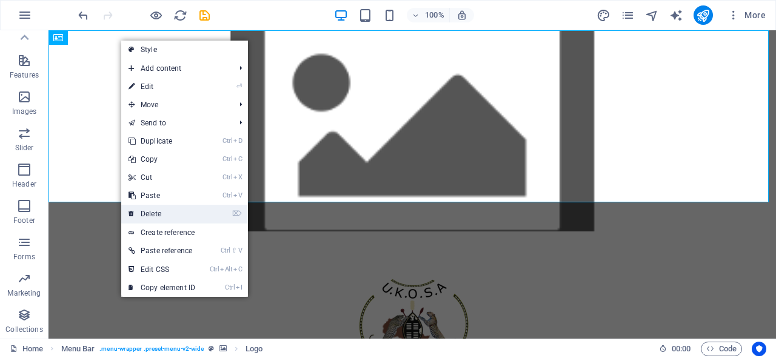
drag, startPoint x: 121, startPoint y: 181, endPoint x: 170, endPoint y: 211, distance: 57.2
click at [170, 211] on link "⌦ Delete" at bounding box center [161, 214] width 81 height 18
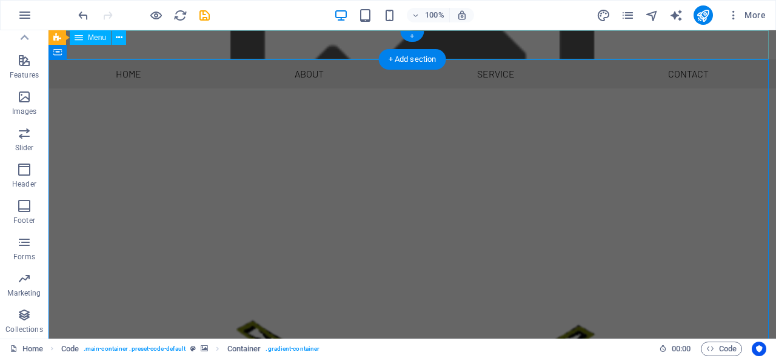
click at [554, 59] on nav "Home About Service Contact" at bounding box center [413, 73] width 728 height 29
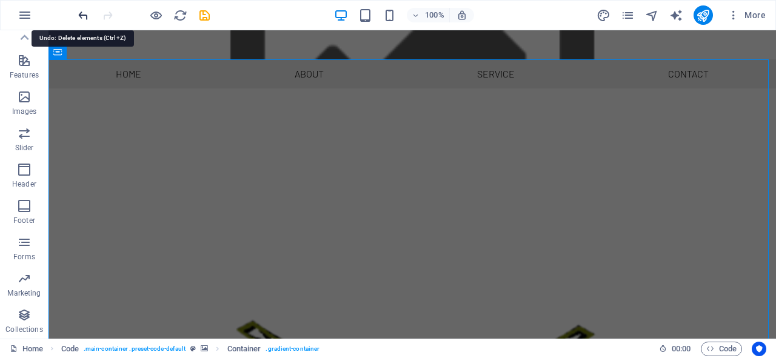
click at [82, 15] on icon "undo" at bounding box center [83, 15] width 14 height 14
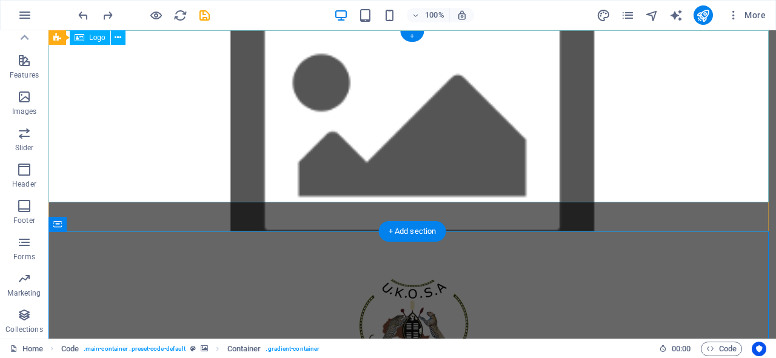
click at [506, 232] on div at bounding box center [413, 318] width 728 height 172
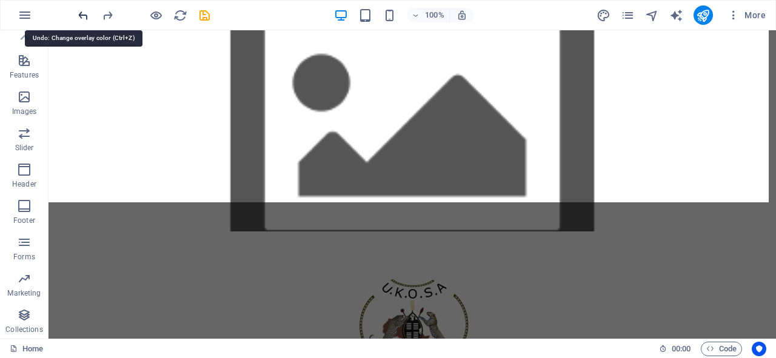
click at [81, 18] on icon "undo" at bounding box center [83, 15] width 14 height 14
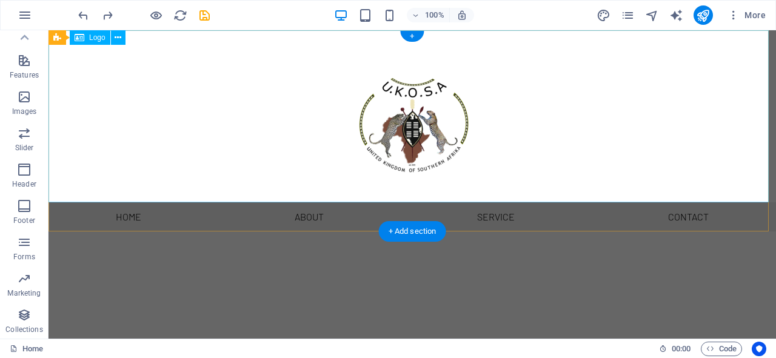
click at [293, 160] on div at bounding box center [413, 116] width 728 height 172
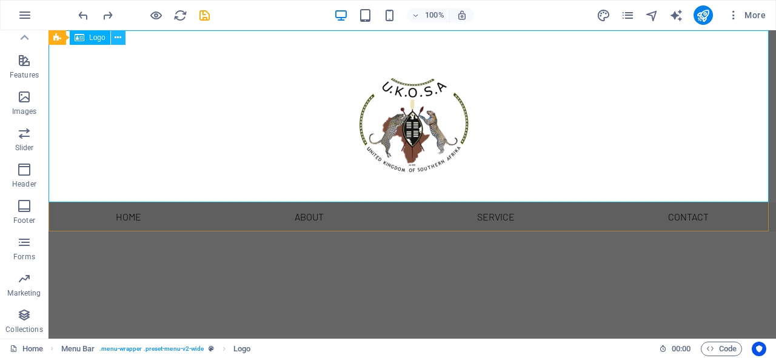
click at [119, 41] on icon at bounding box center [118, 38] width 7 height 13
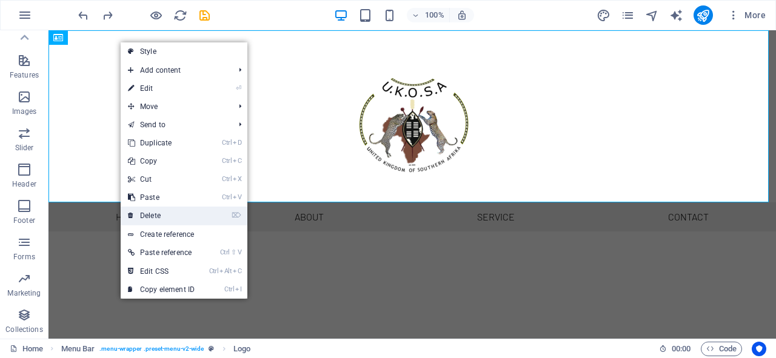
click at [169, 210] on link "⌦ Delete" at bounding box center [161, 216] width 81 height 18
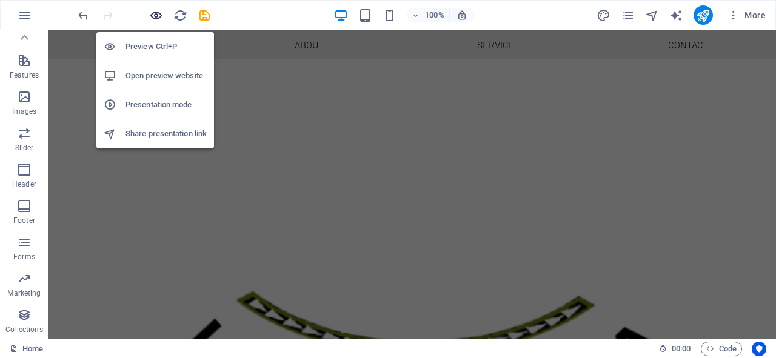
click at [156, 17] on icon "button" at bounding box center [156, 15] width 14 height 14
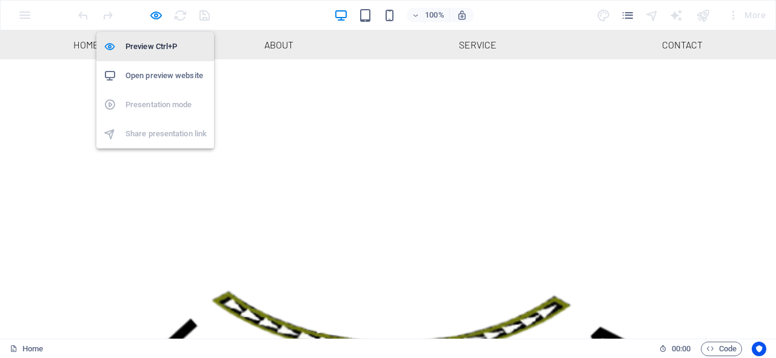
click at [156, 44] on h6 "Preview Ctrl+P" at bounding box center [166, 46] width 81 height 15
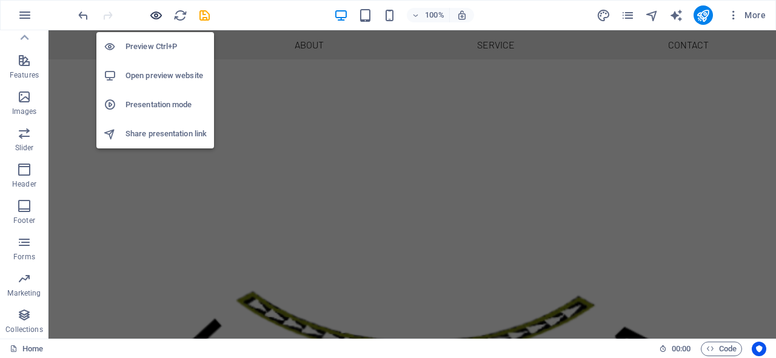
click at [156, 16] on icon "button" at bounding box center [156, 15] width 14 height 14
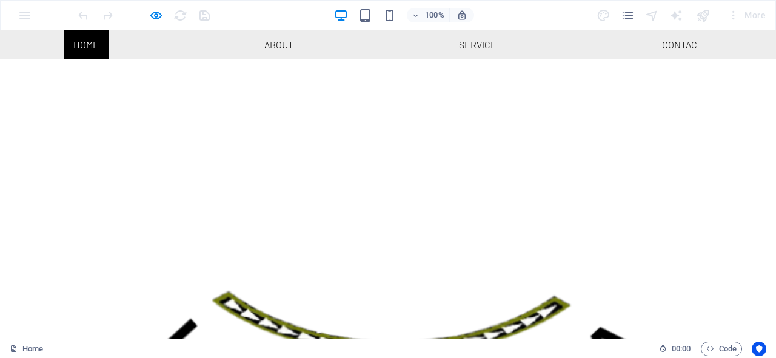
click at [82, 47] on link "Home" at bounding box center [86, 44] width 45 height 29
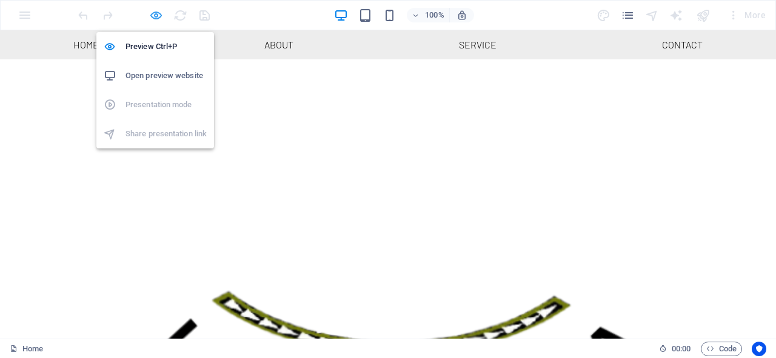
click at [159, 12] on icon "button" at bounding box center [156, 15] width 14 height 14
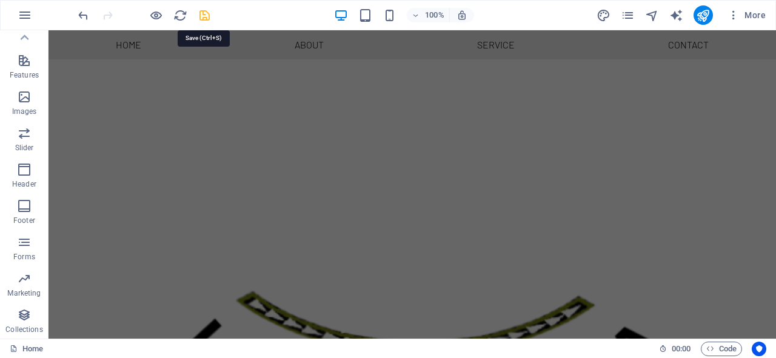
click at [201, 14] on icon "save" at bounding box center [205, 15] width 14 height 14
click at [703, 10] on icon "publish" at bounding box center [703, 15] width 14 height 14
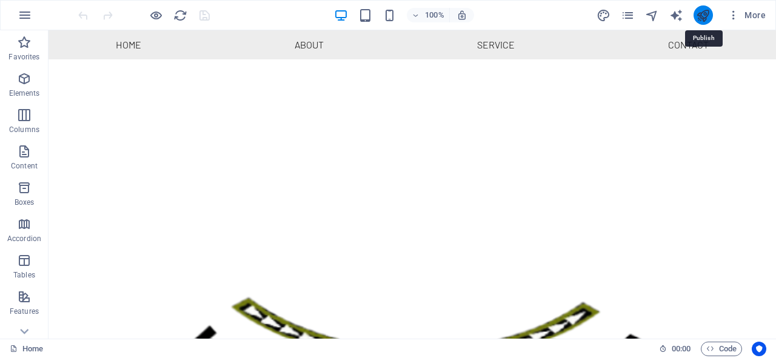
click at [703, 17] on icon "publish" at bounding box center [703, 15] width 14 height 14
click at [708, 13] on icon "publish" at bounding box center [703, 15] width 14 height 14
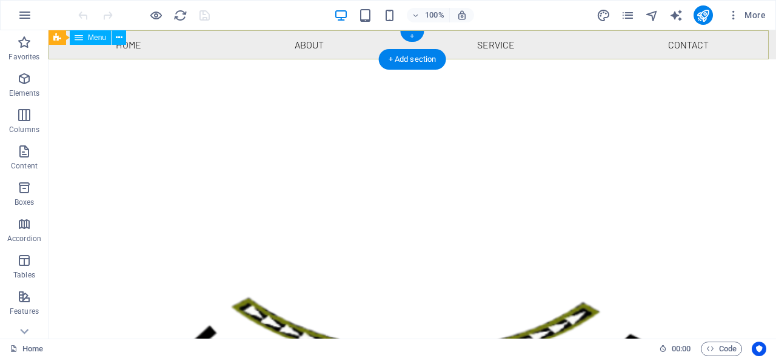
click at [557, 50] on nav "Home About Service Contact" at bounding box center [413, 44] width 728 height 29
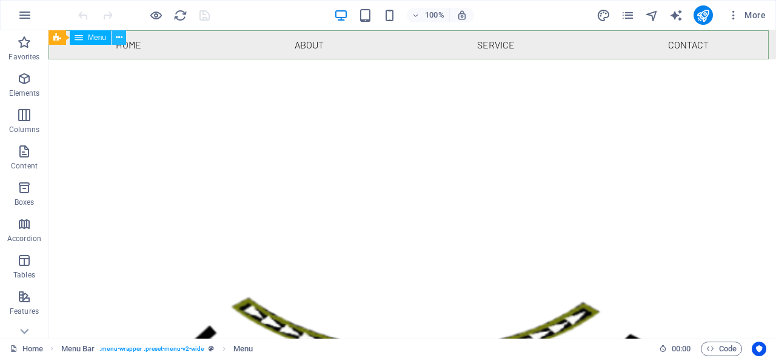
click at [121, 38] on icon at bounding box center [119, 38] width 7 height 13
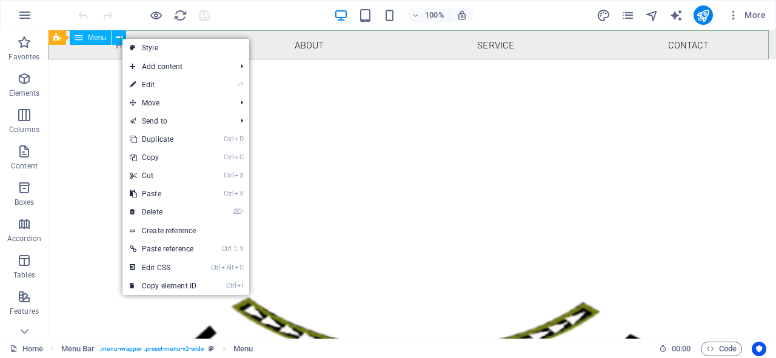
click at [97, 41] on span "Menu" at bounding box center [97, 37] width 18 height 7
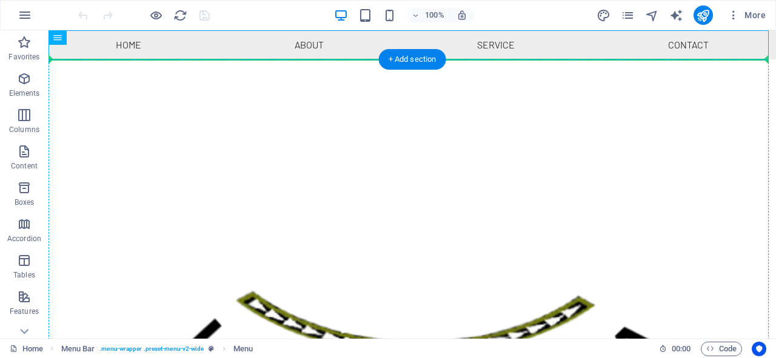
drag, startPoint x: 255, startPoint y: 52, endPoint x: 253, endPoint y: 75, distance: 22.5
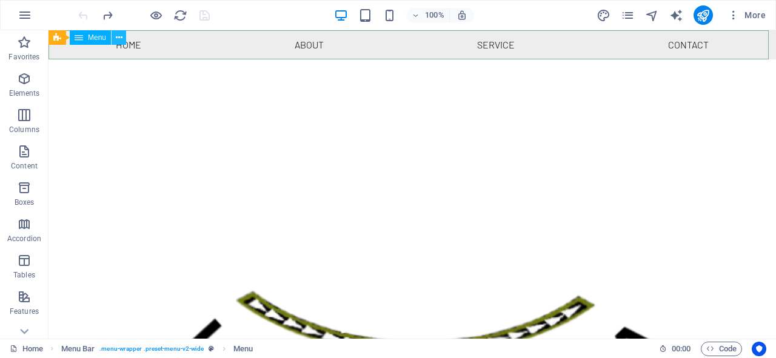
click at [120, 41] on icon at bounding box center [119, 38] width 7 height 13
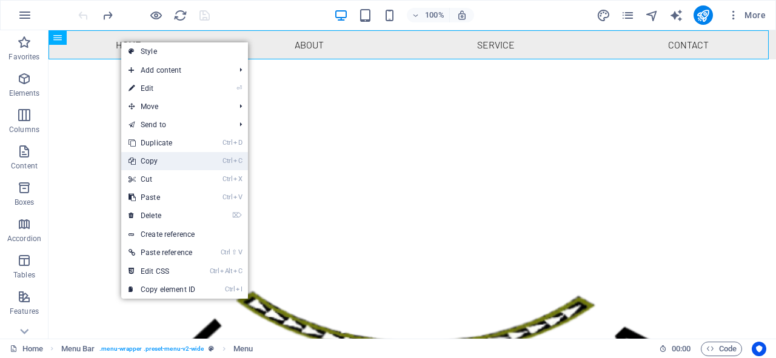
click at [137, 165] on link "Ctrl C Copy" at bounding box center [161, 161] width 81 height 18
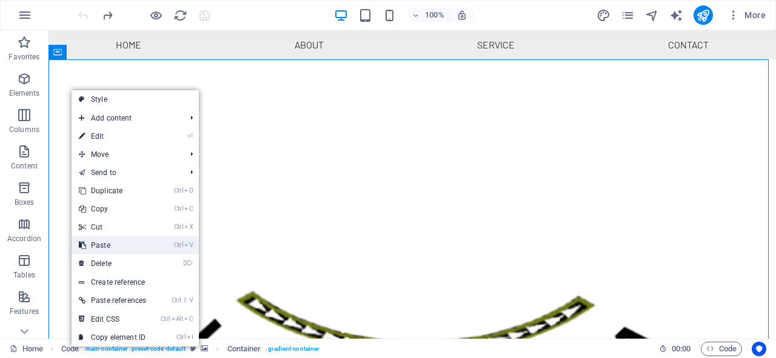
click at [96, 249] on link "Ctrl V Paste" at bounding box center [113, 245] width 82 height 18
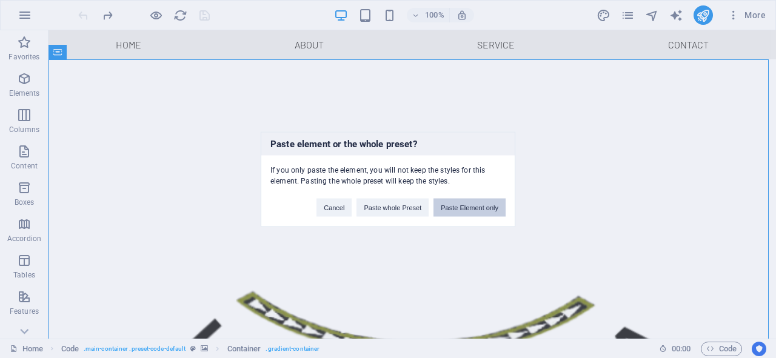
click at [460, 210] on button "Paste Element only" at bounding box center [469, 207] width 72 height 18
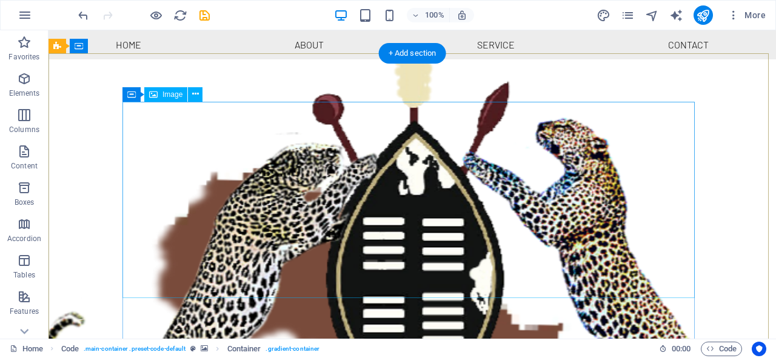
scroll to position [991, 0]
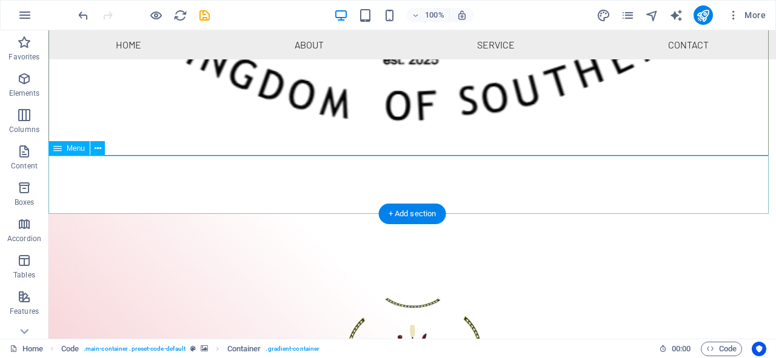
click at [99, 149] on icon at bounding box center [98, 148] width 7 height 13
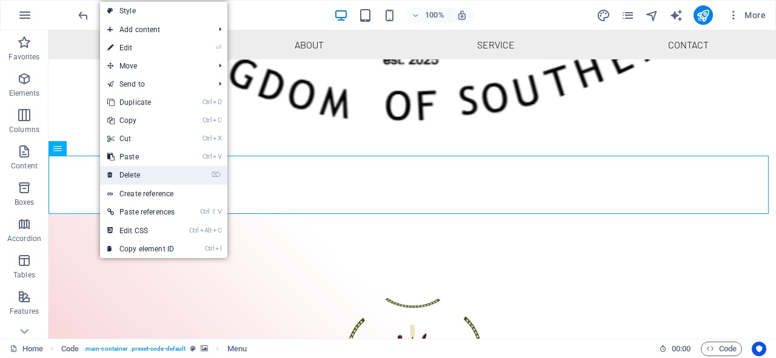
click at [122, 170] on link "⌦ Delete" at bounding box center [141, 175] width 82 height 18
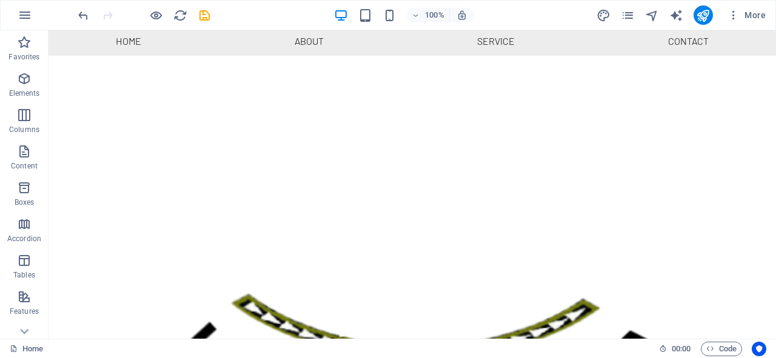
scroll to position [0, 0]
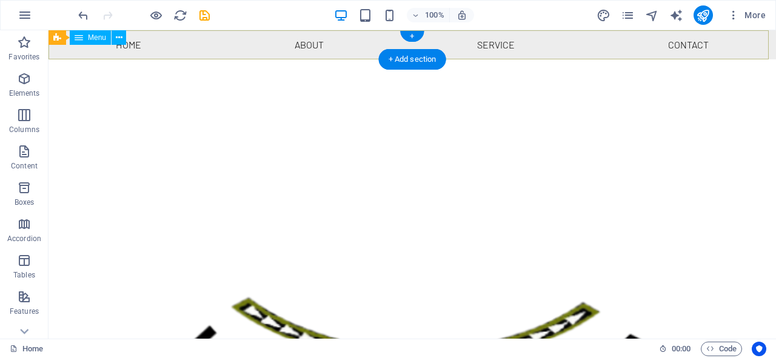
click at [209, 39] on nav "Home About Service Contact" at bounding box center [413, 44] width 728 height 29
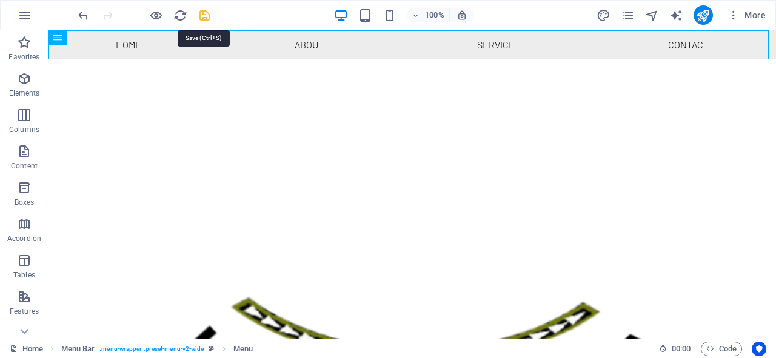
click at [205, 15] on icon "save" at bounding box center [205, 15] width 14 height 14
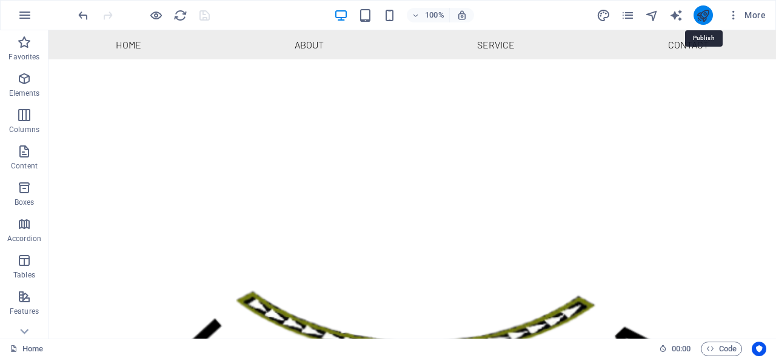
click at [705, 19] on icon "publish" at bounding box center [703, 15] width 14 height 14
